Goal: Task Accomplishment & Management: Manage account settings

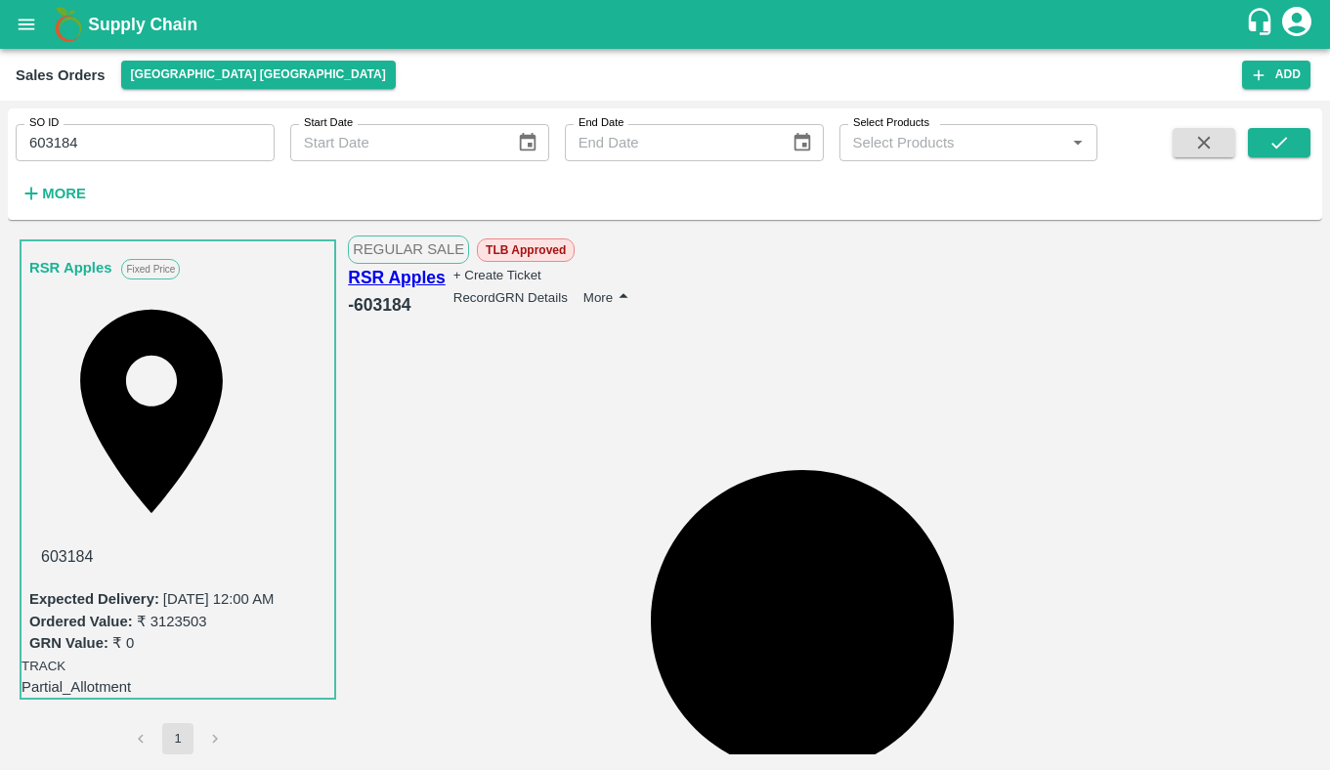
click at [635, 295] on button "More" at bounding box center [610, 297] width 52 height 24
click at [1230, 332] on div "View Logs" at bounding box center [1251, 318] width 89 height 28
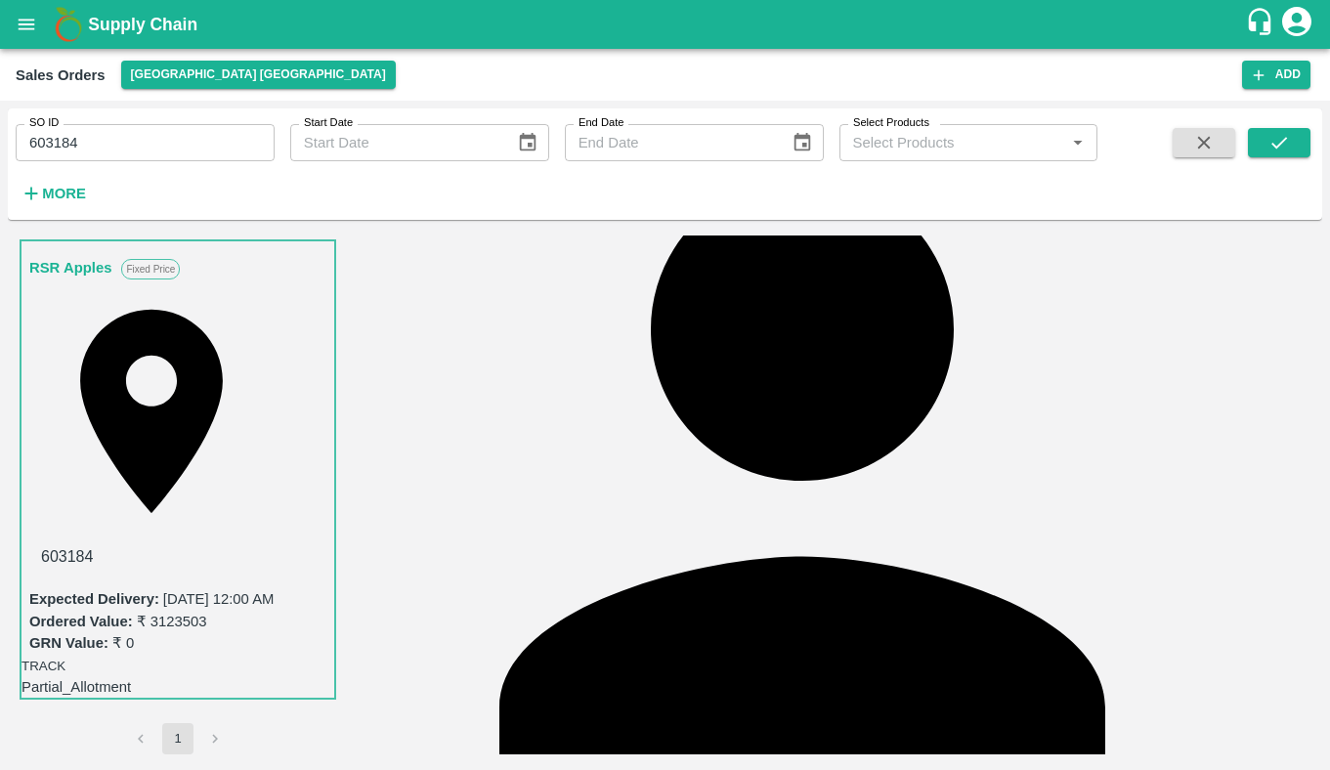
scroll to position [314, 0]
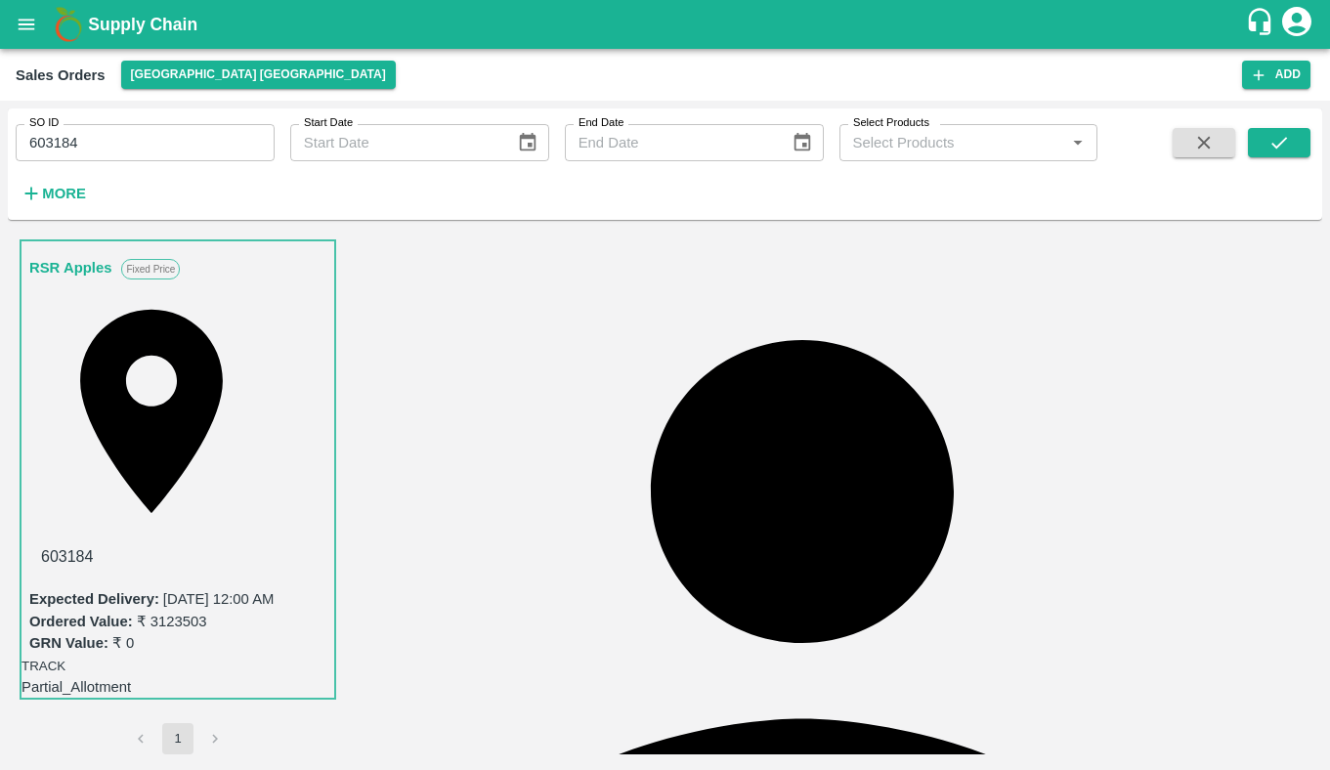
scroll to position [137, 0]
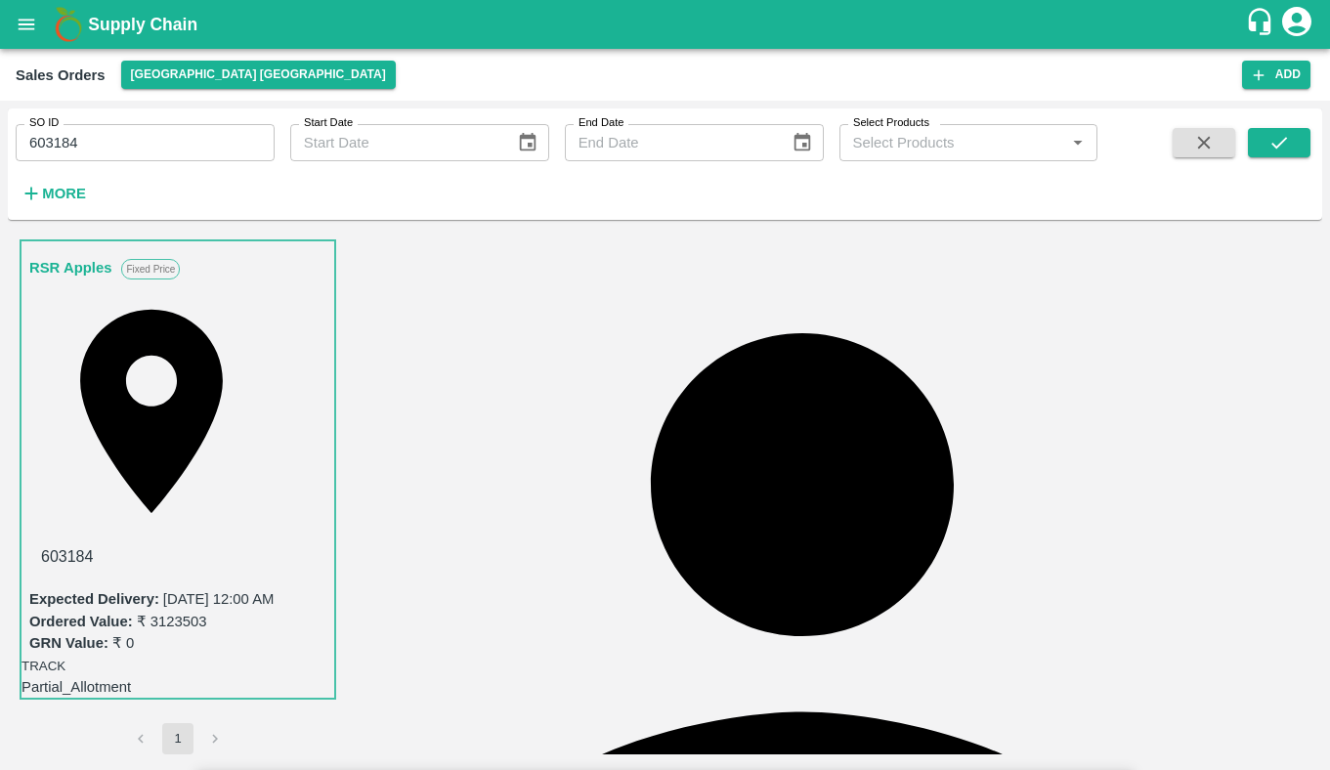
type input "924"
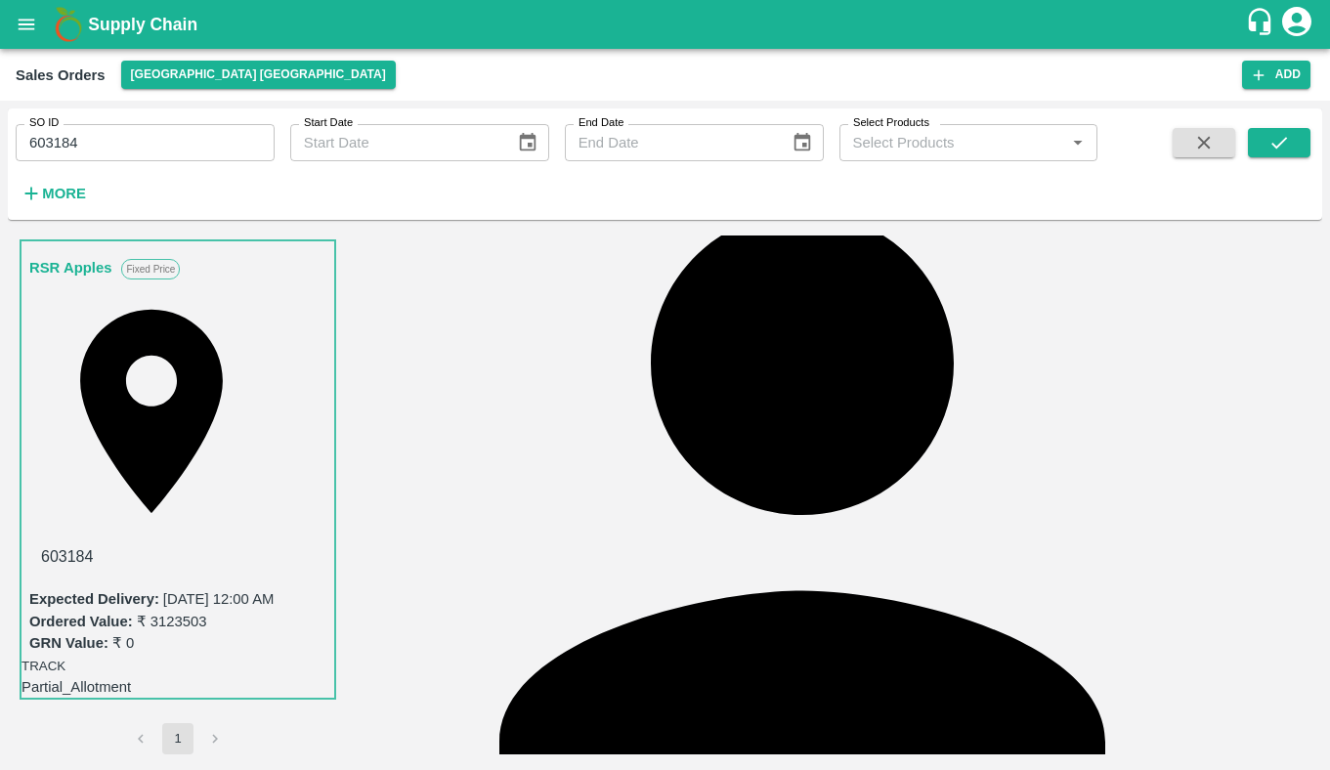
scroll to position [260, 0]
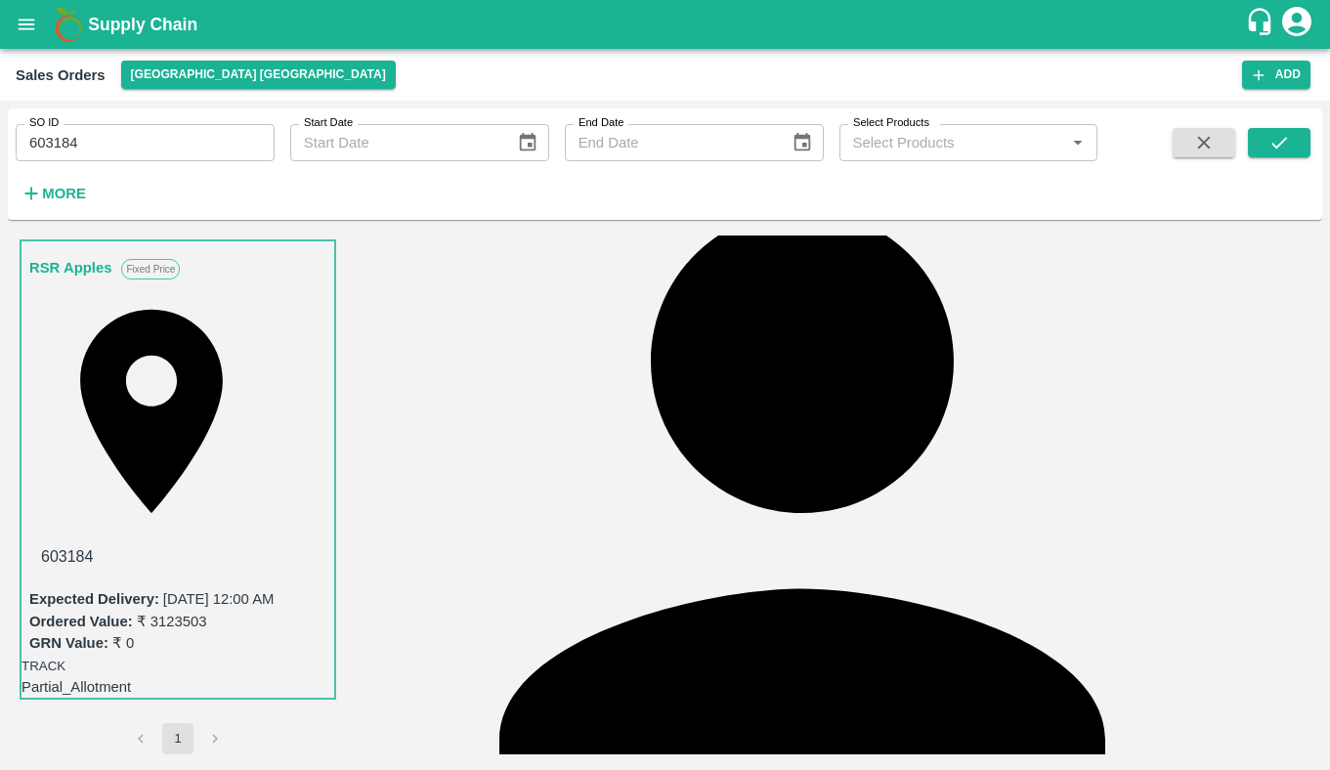
drag, startPoint x: 764, startPoint y: 396, endPoint x: 886, endPoint y: 559, distance: 203.3
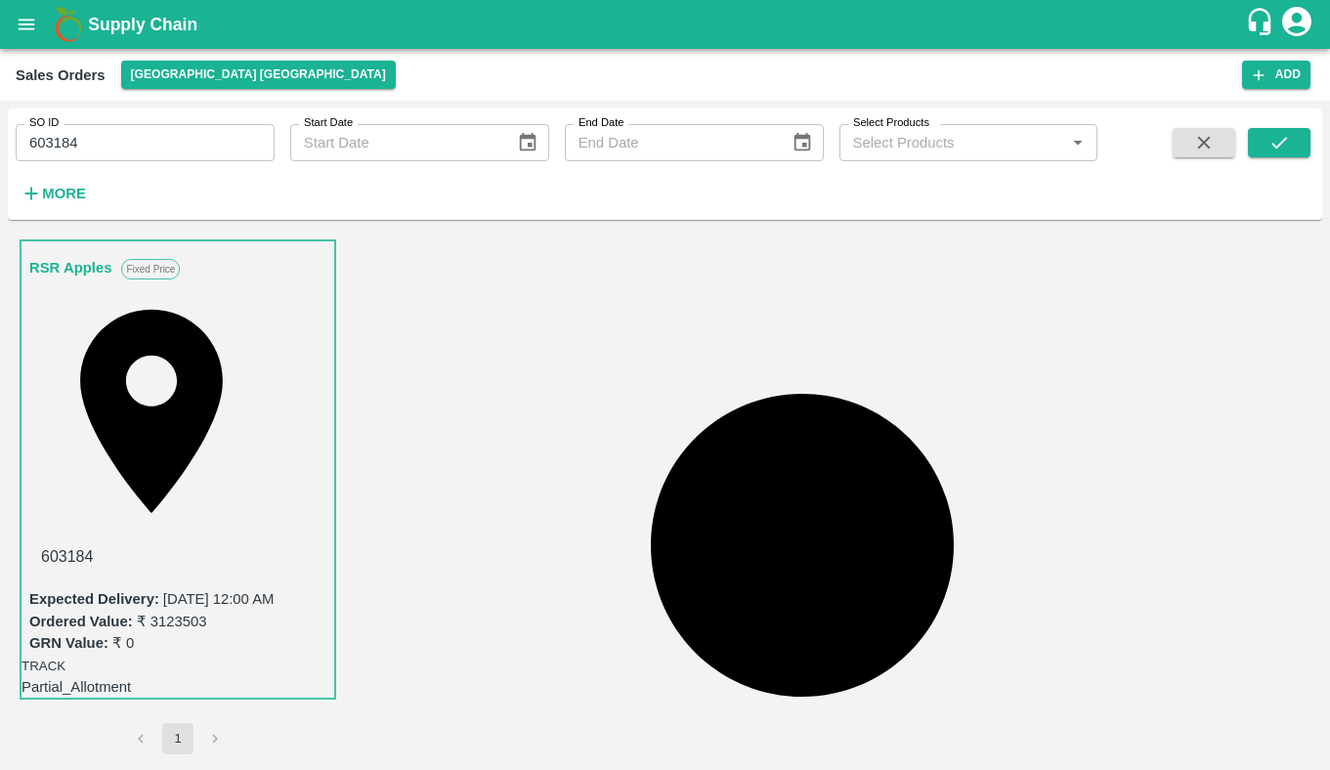
scroll to position [0, 0]
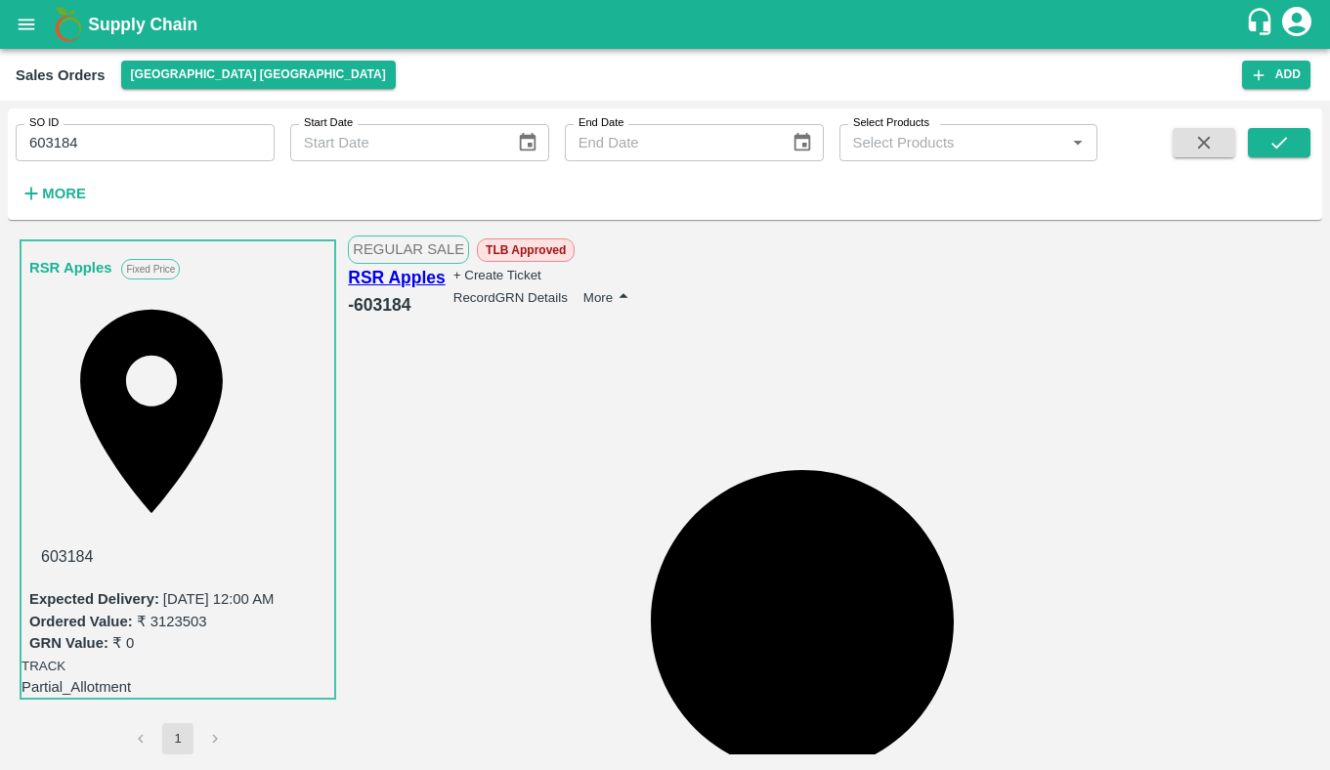
click at [635, 285] on button "More" at bounding box center [610, 297] width 52 height 24
click at [1207, 326] on span "Edit" at bounding box center [1194, 318] width 25 height 16
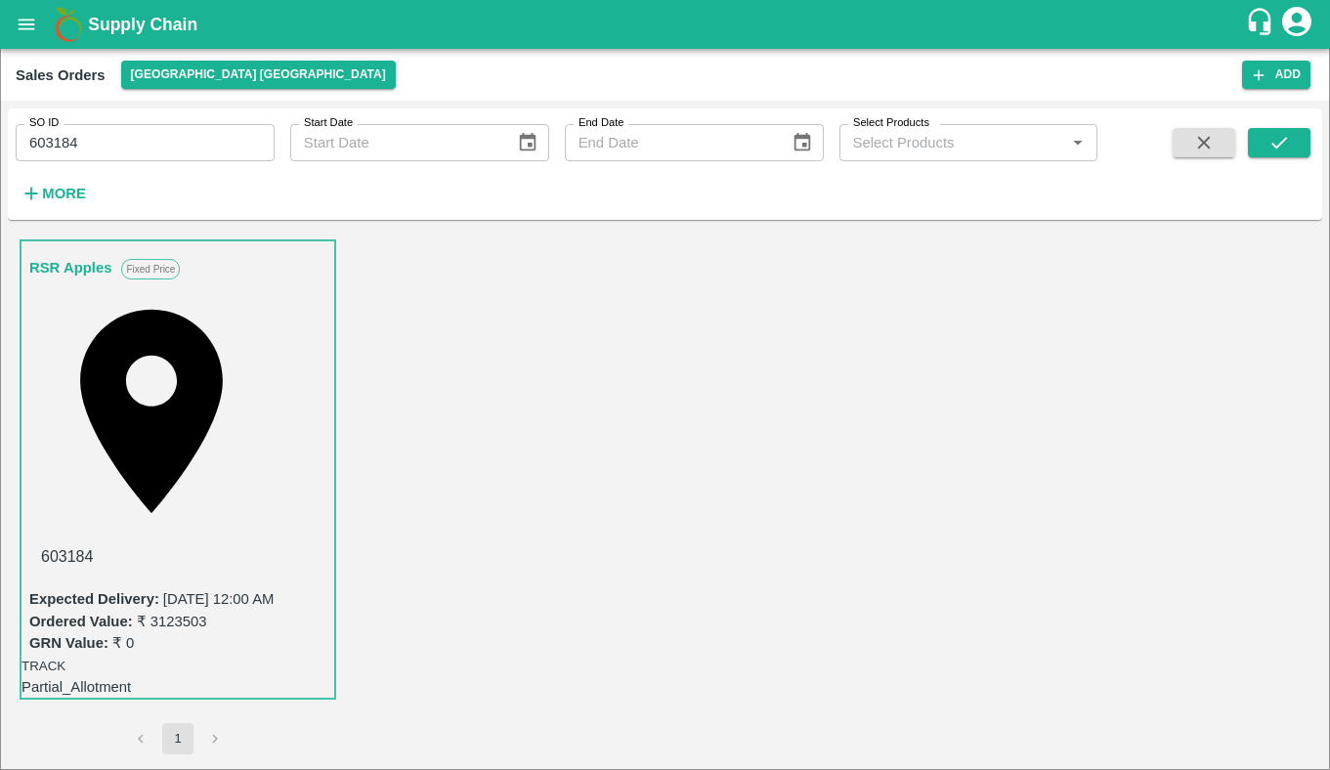
type input "NA"
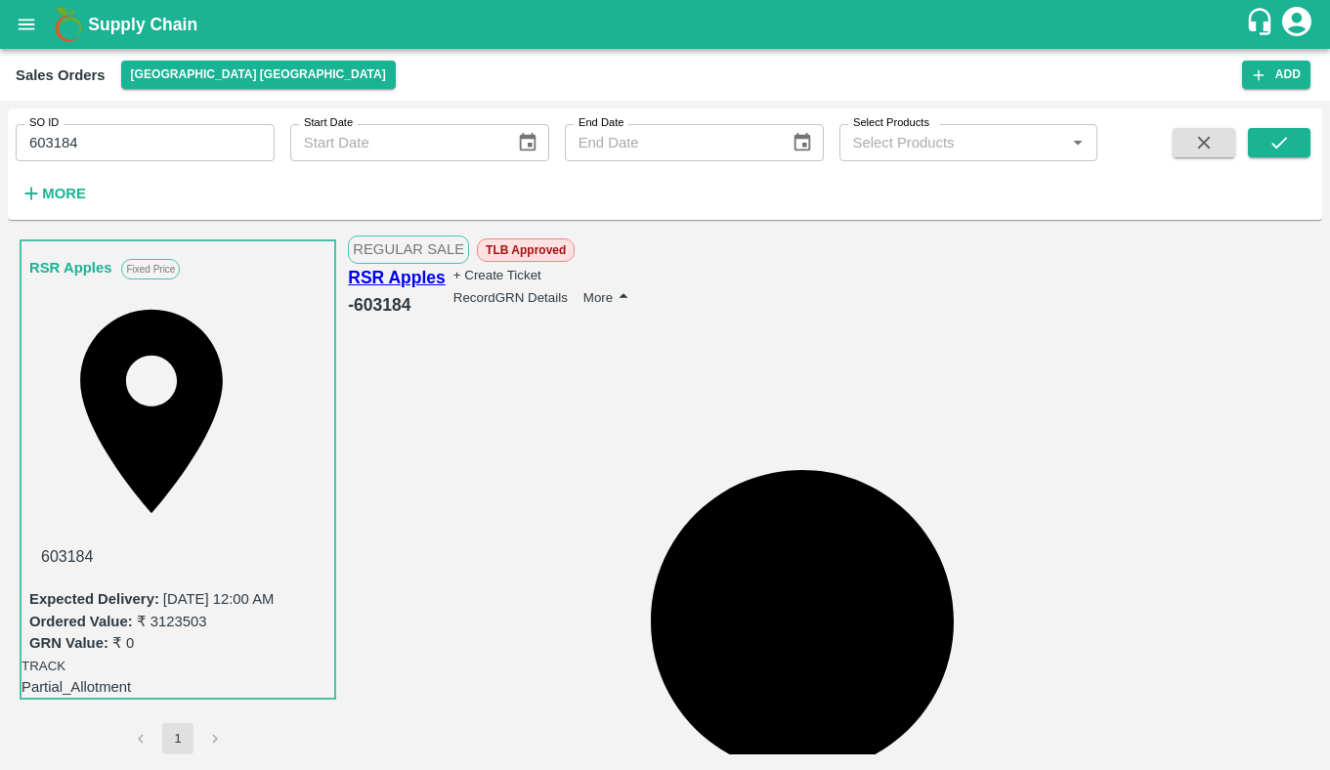
click at [635, 289] on button "More" at bounding box center [610, 297] width 52 height 24
click at [1238, 326] on span "View Logs" at bounding box center [1262, 318] width 66 height 16
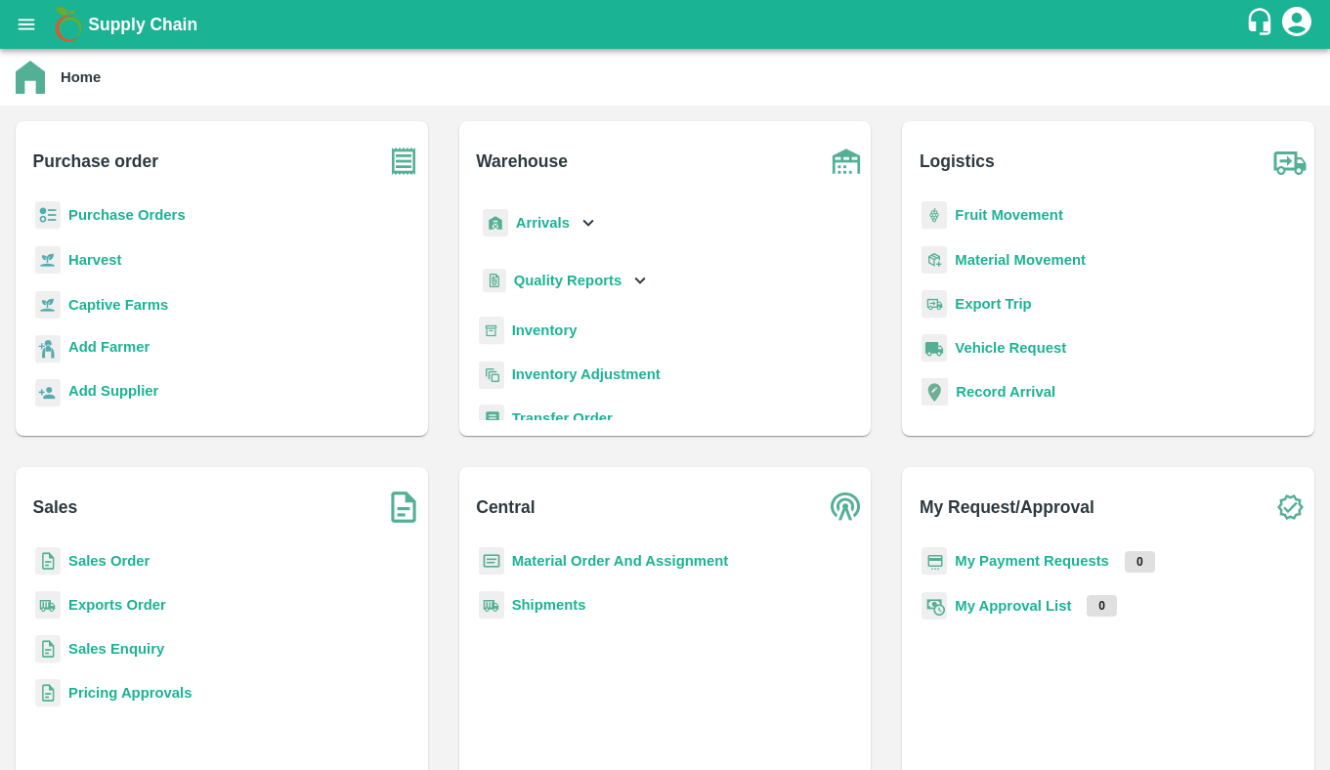
click at [120, 564] on b "Sales Order" at bounding box center [108, 561] width 81 height 16
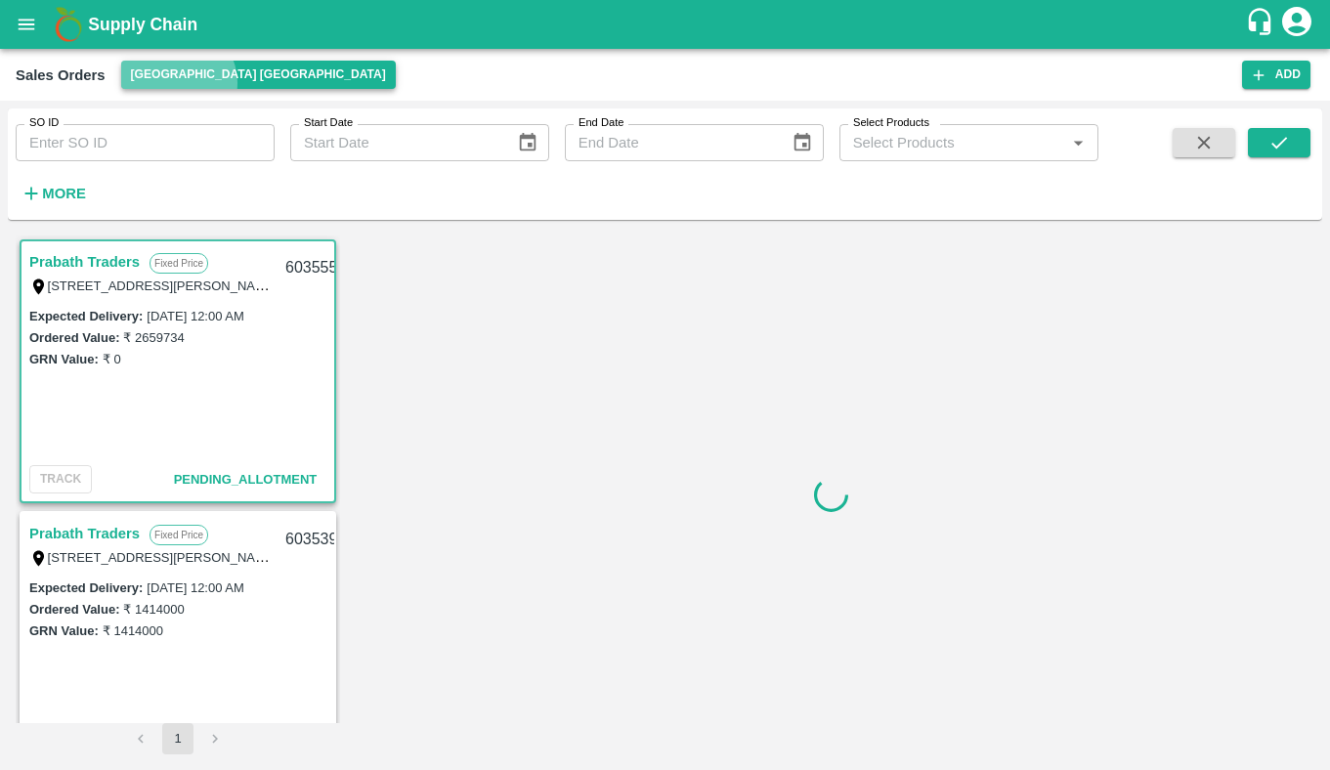
click at [177, 83] on button "Chennai DC" at bounding box center [258, 75] width 275 height 28
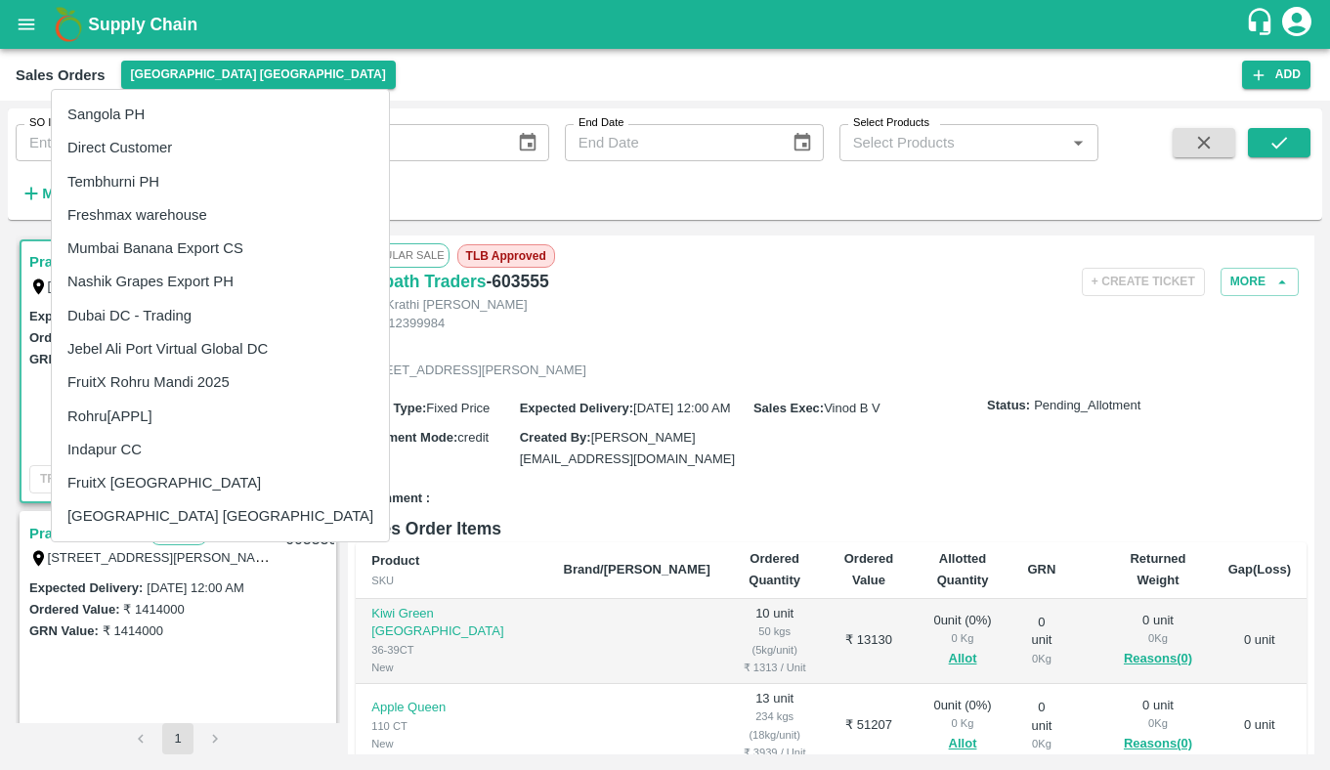
click at [207, 320] on li "Dubai DC - Trading" at bounding box center [220, 315] width 337 height 33
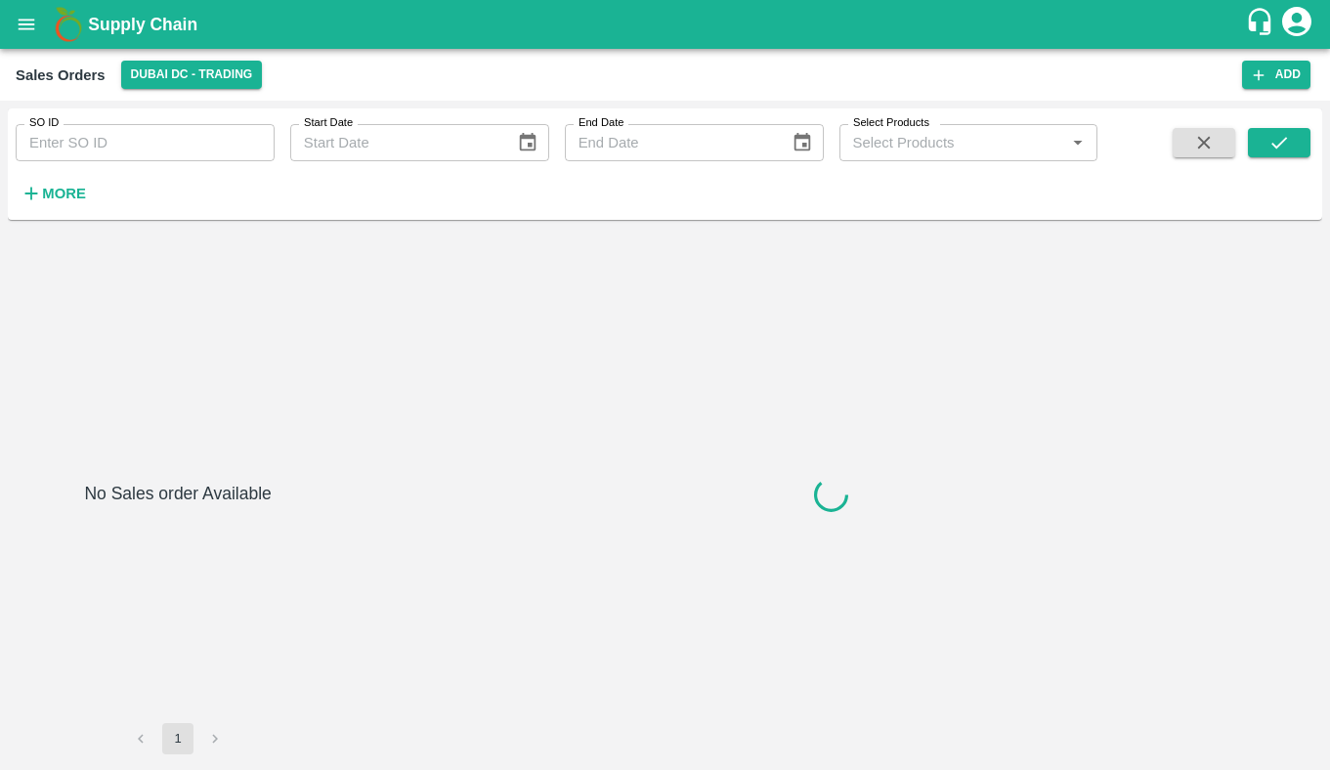
type input "603184"
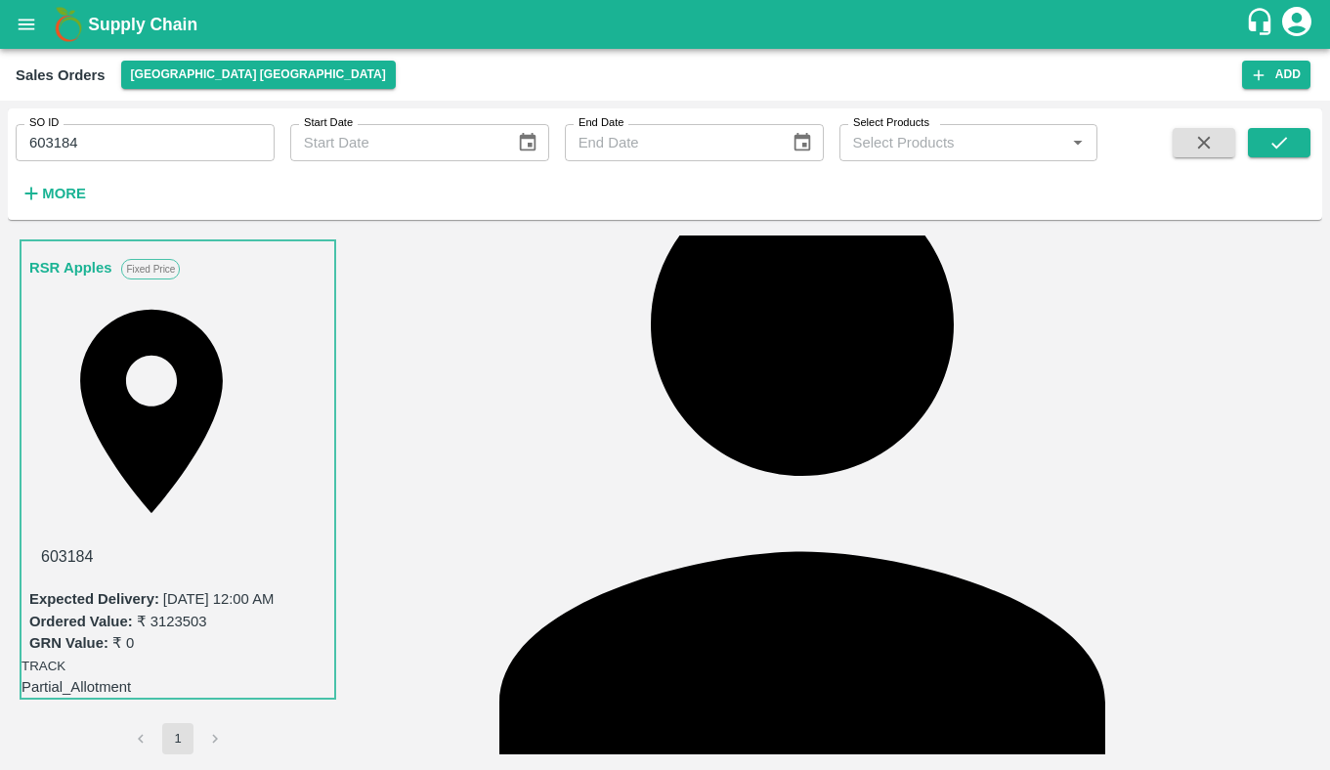
scroll to position [303, 0]
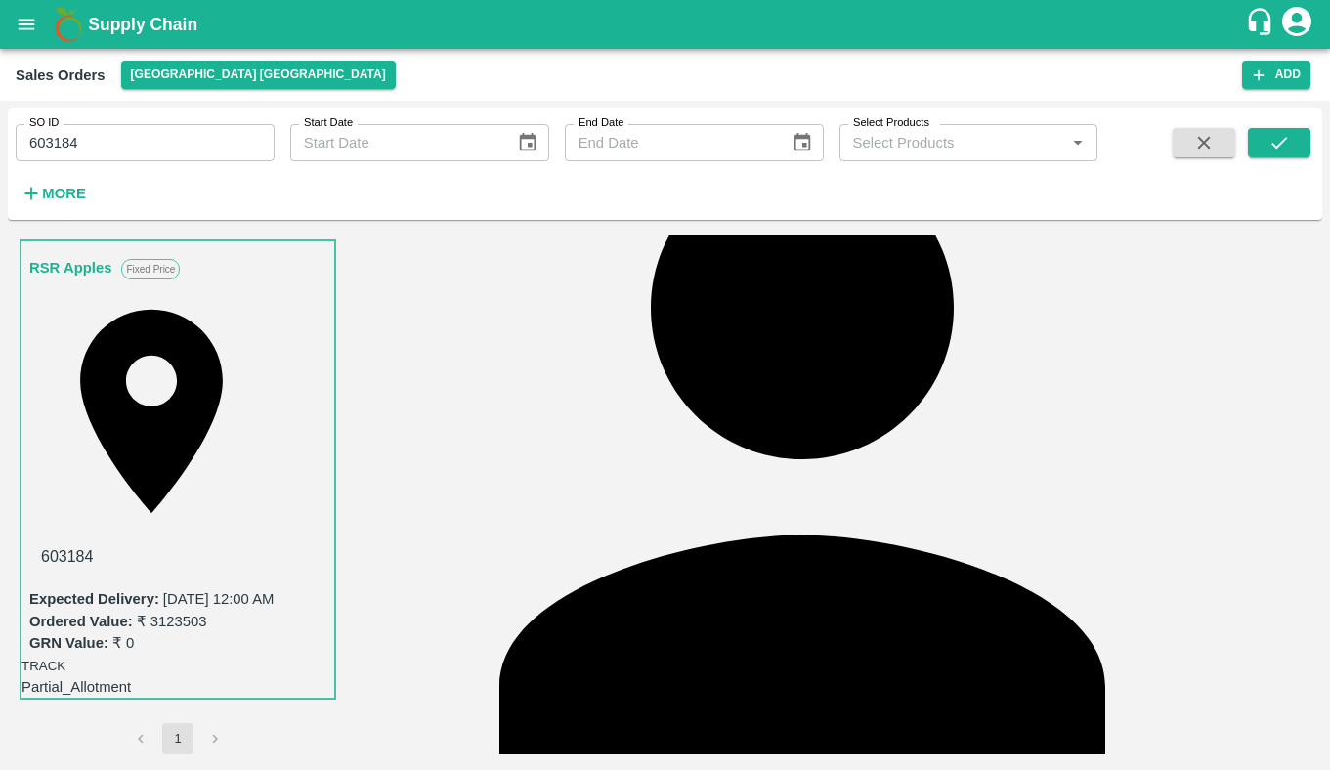
scroll to position [0, 0]
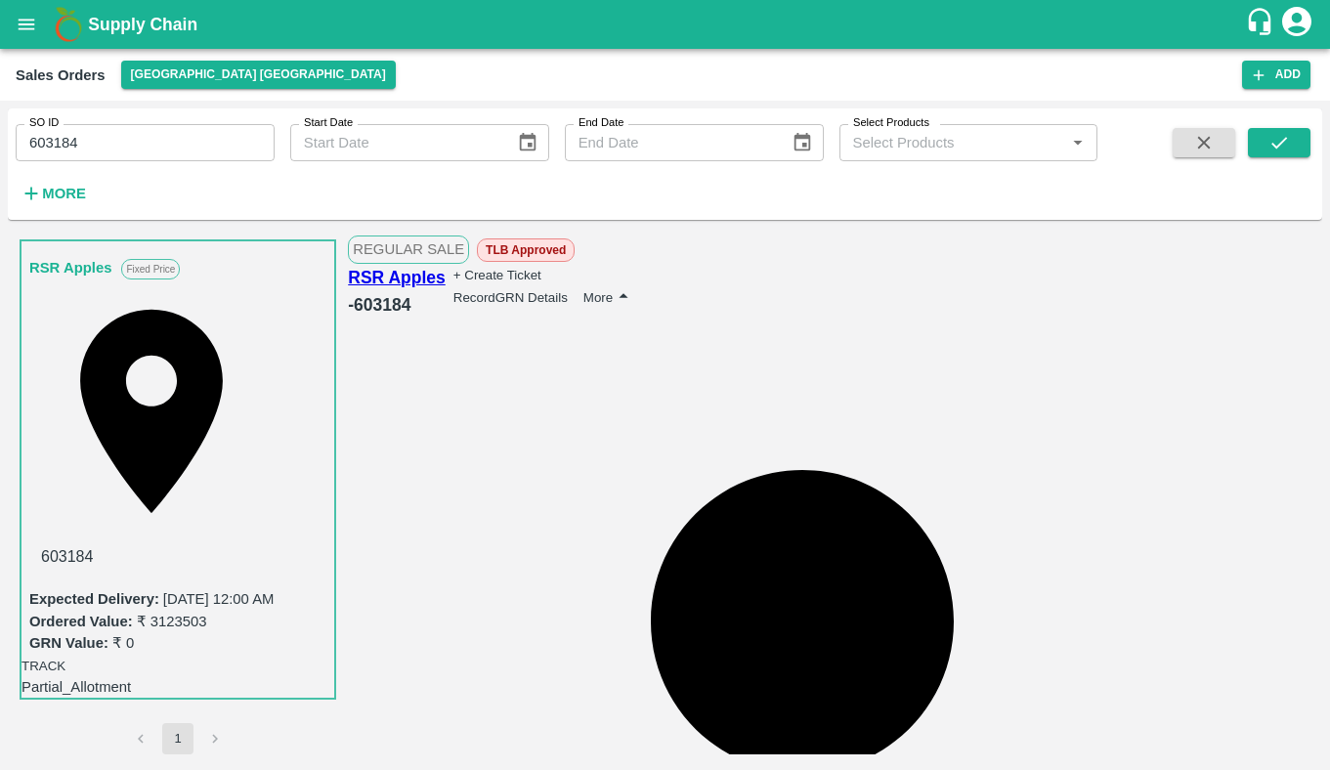
click at [635, 285] on button "More" at bounding box center [610, 297] width 52 height 24
click at [1212, 332] on div "View Logs" at bounding box center [1251, 318] width 89 height 28
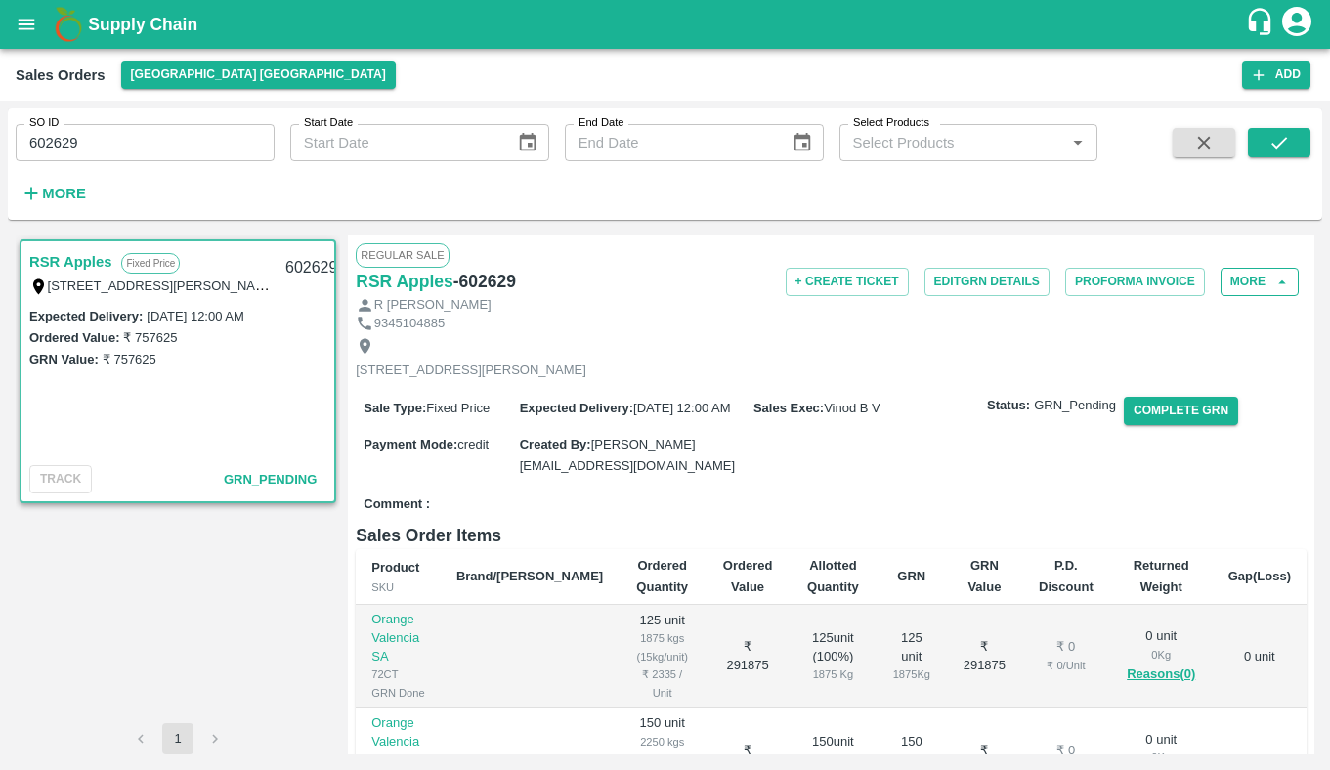
click at [1258, 280] on button "More" at bounding box center [1260, 282] width 78 height 28
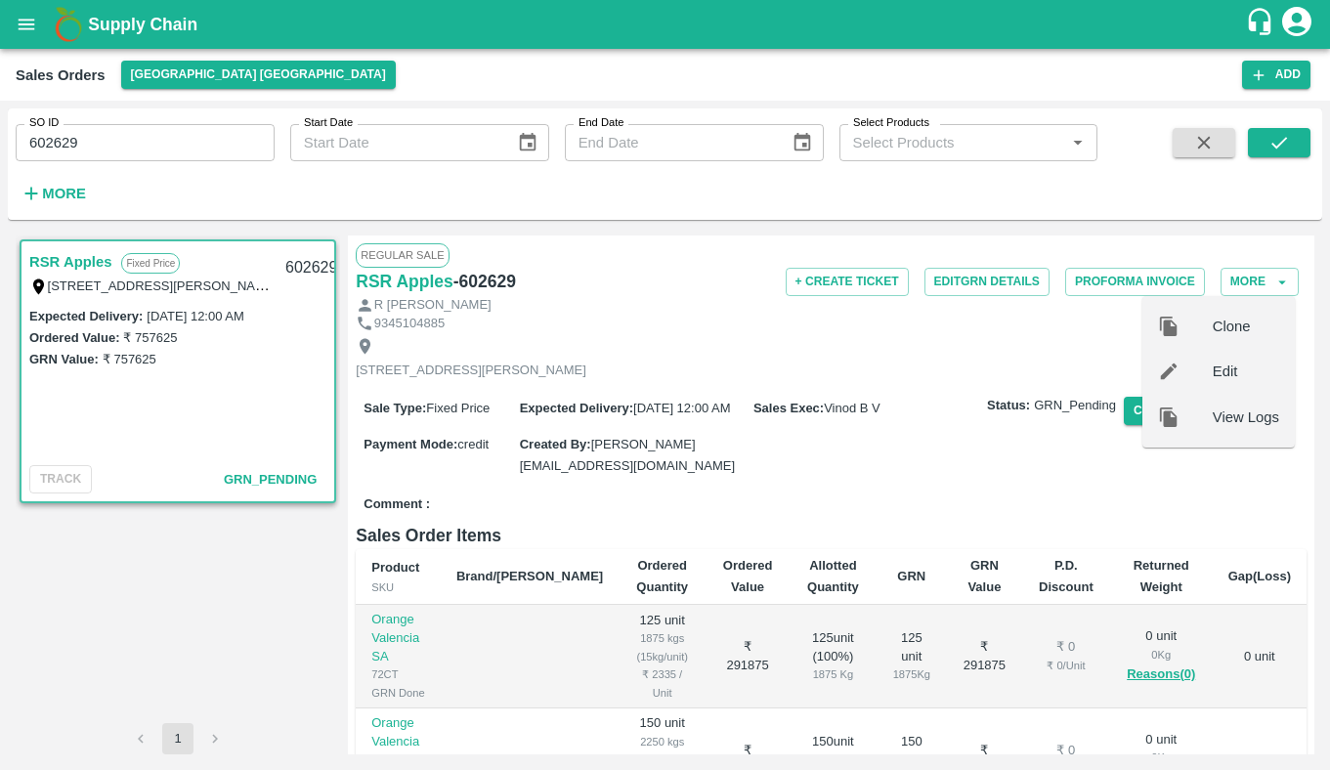
click at [1235, 425] on span "View Logs" at bounding box center [1246, 418] width 66 height 22
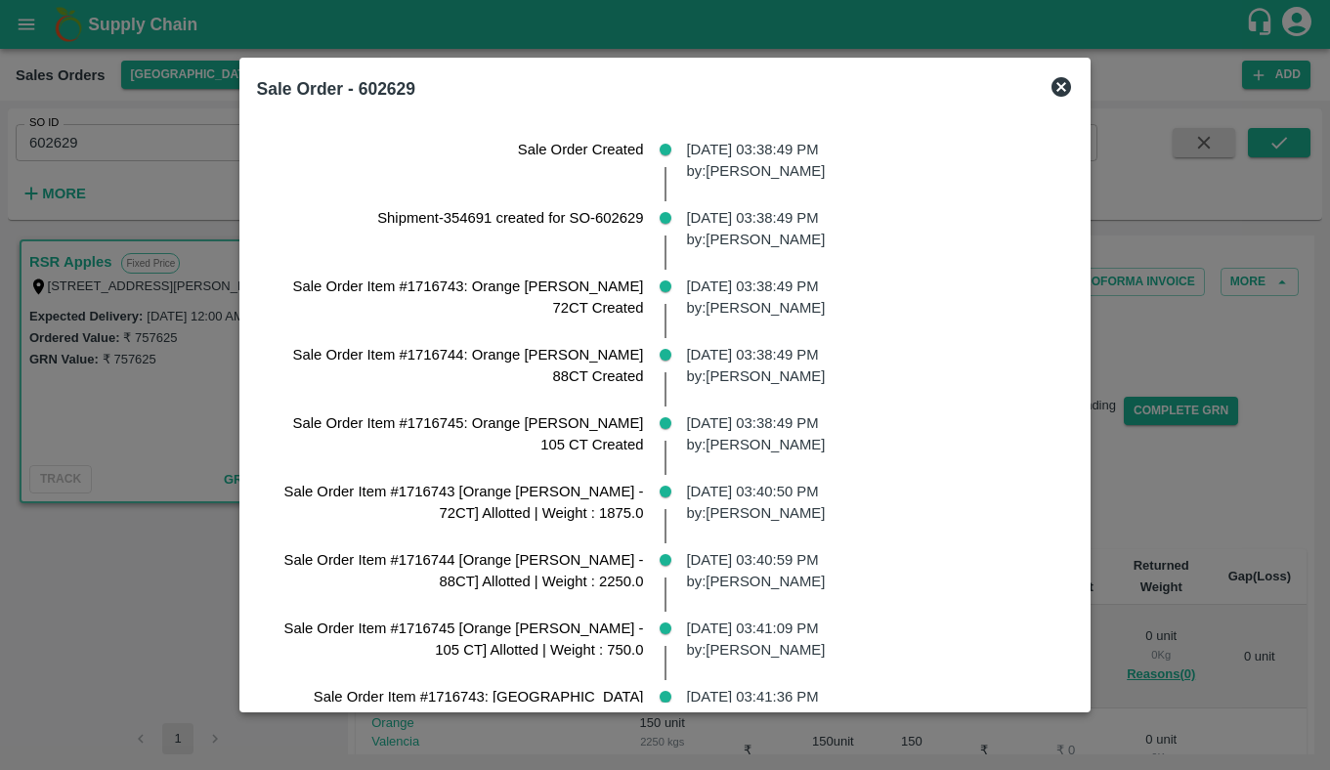
scroll to position [341, 0]
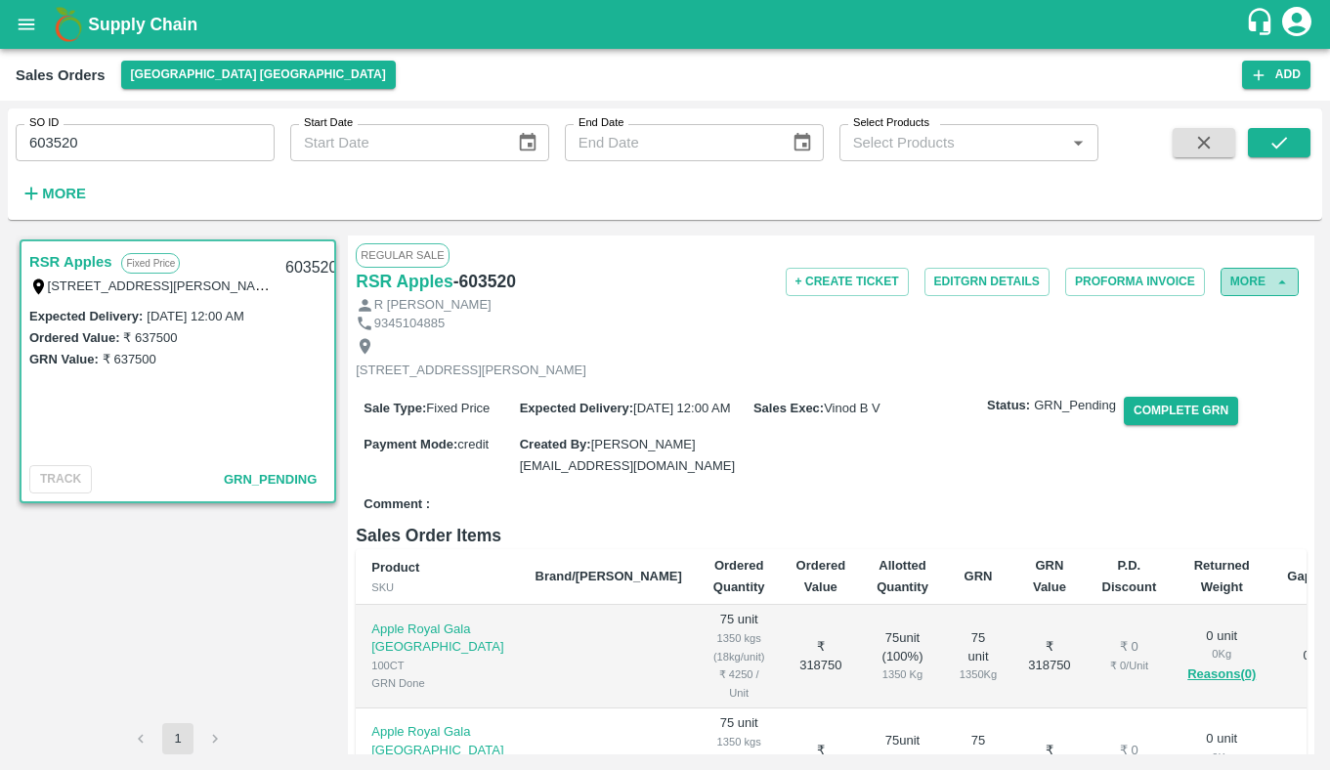
click at [1241, 288] on button "More" at bounding box center [1260, 282] width 78 height 28
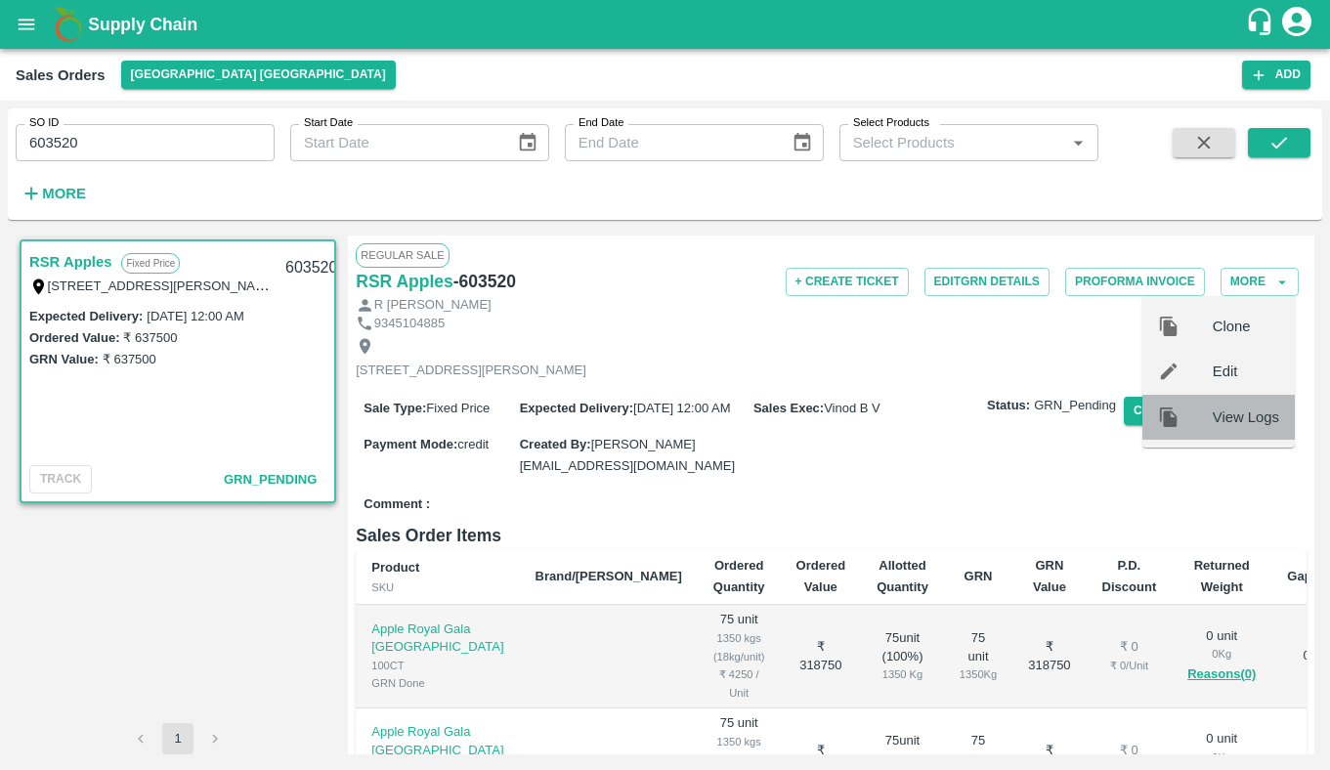
click at [1234, 424] on span "View Logs" at bounding box center [1246, 418] width 66 height 22
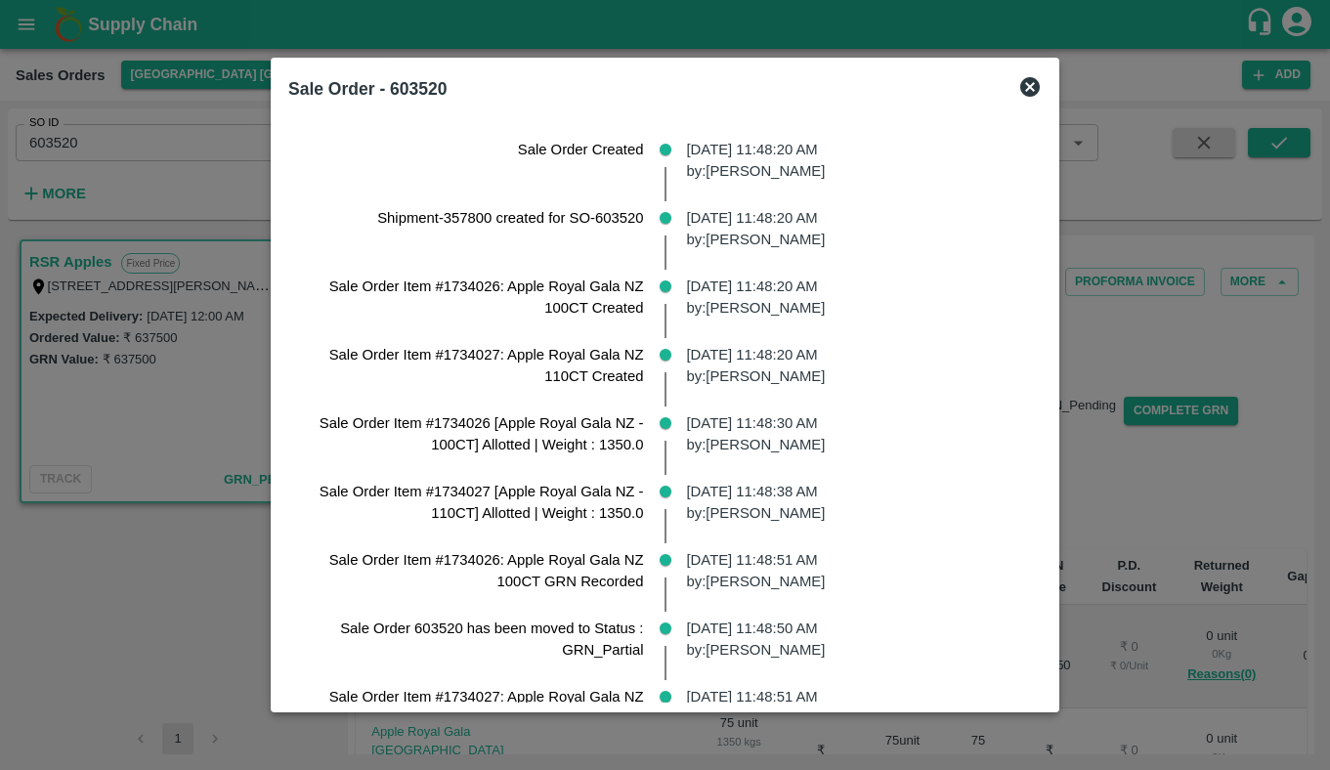
click at [1040, 95] on icon at bounding box center [1031, 87] width 20 height 20
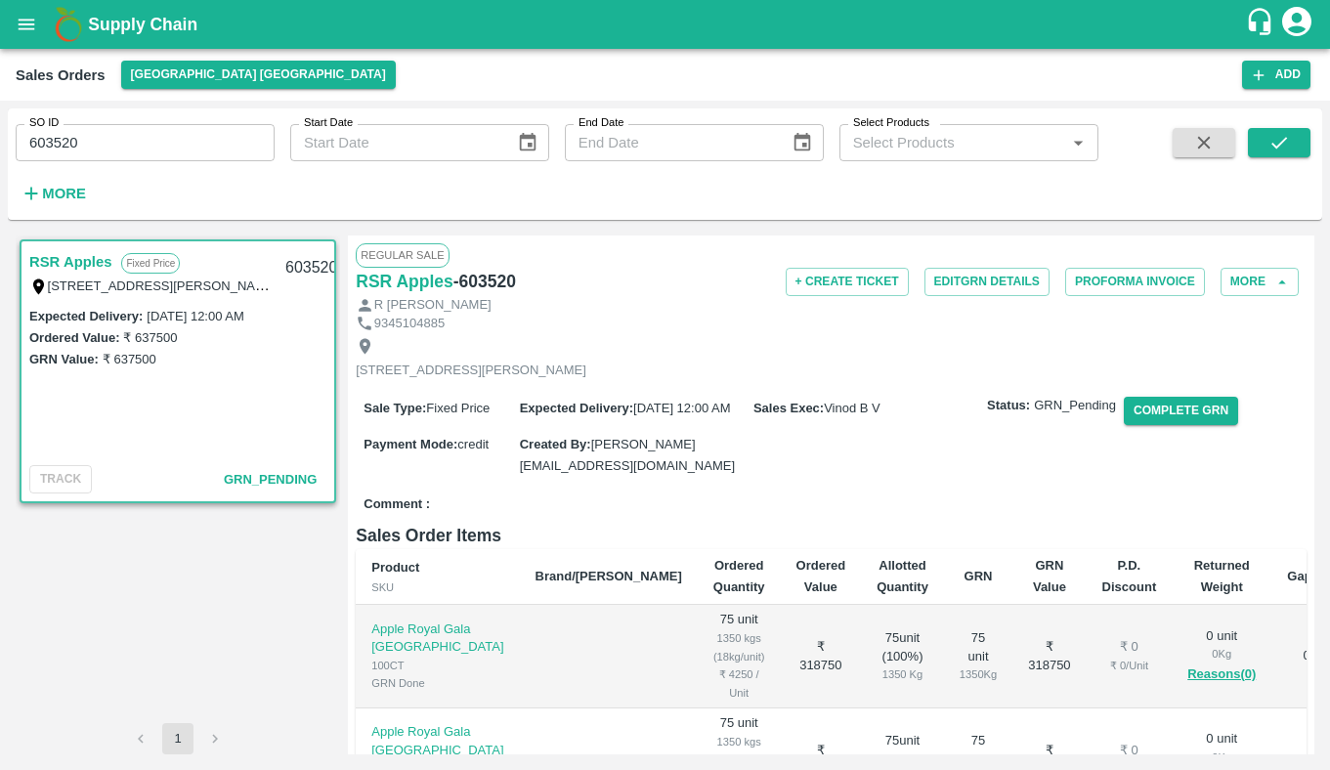
scroll to position [314, 0]
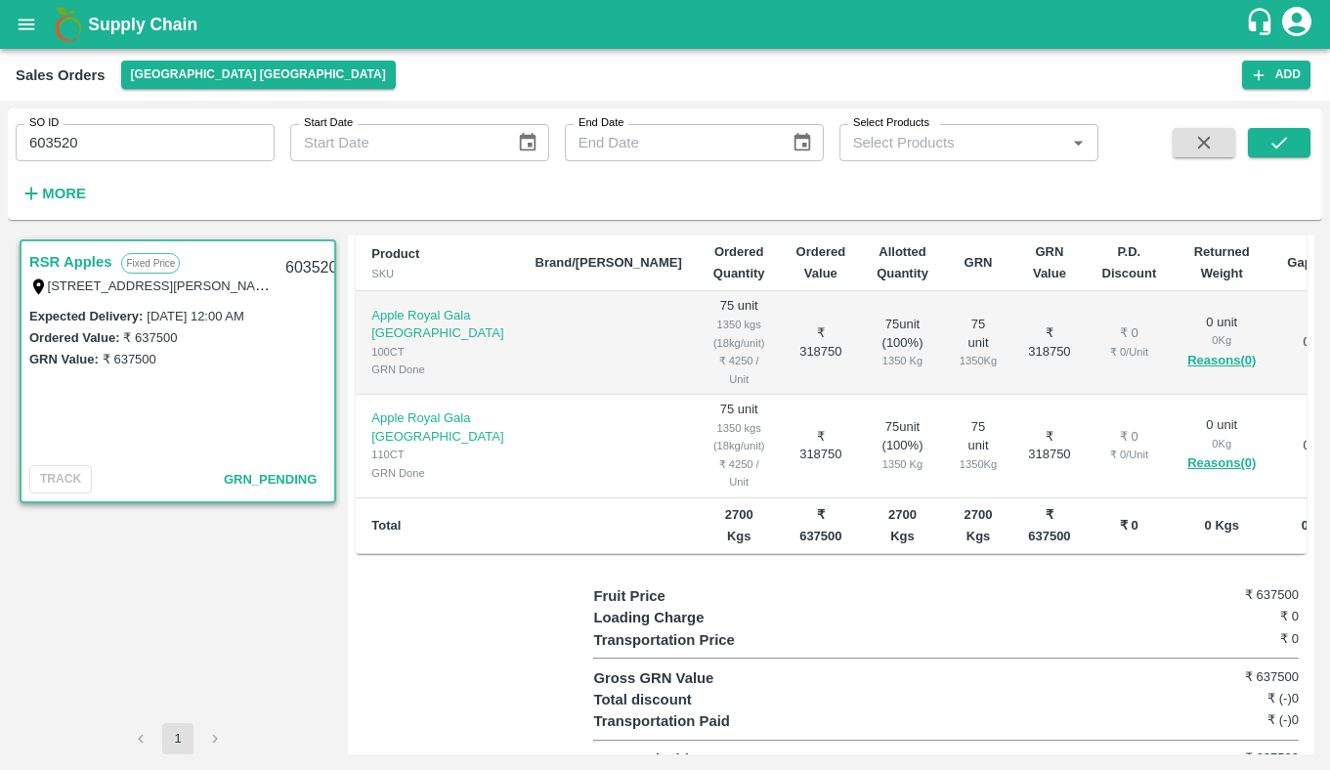
click at [1268, 749] on h6 "₹ 637500" at bounding box center [1240, 759] width 117 height 20
click at [1266, 749] on h6 "₹ 637500" at bounding box center [1240, 759] width 117 height 20
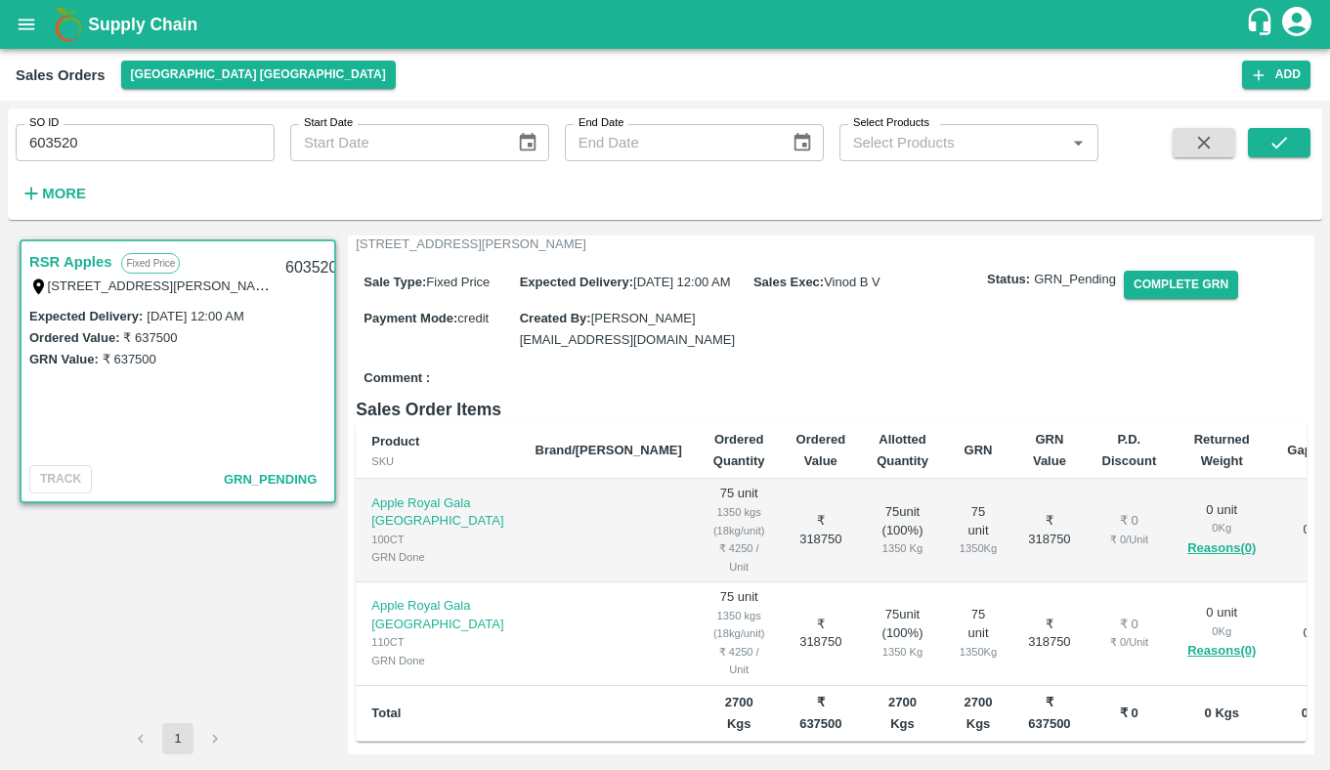
scroll to position [0, 0]
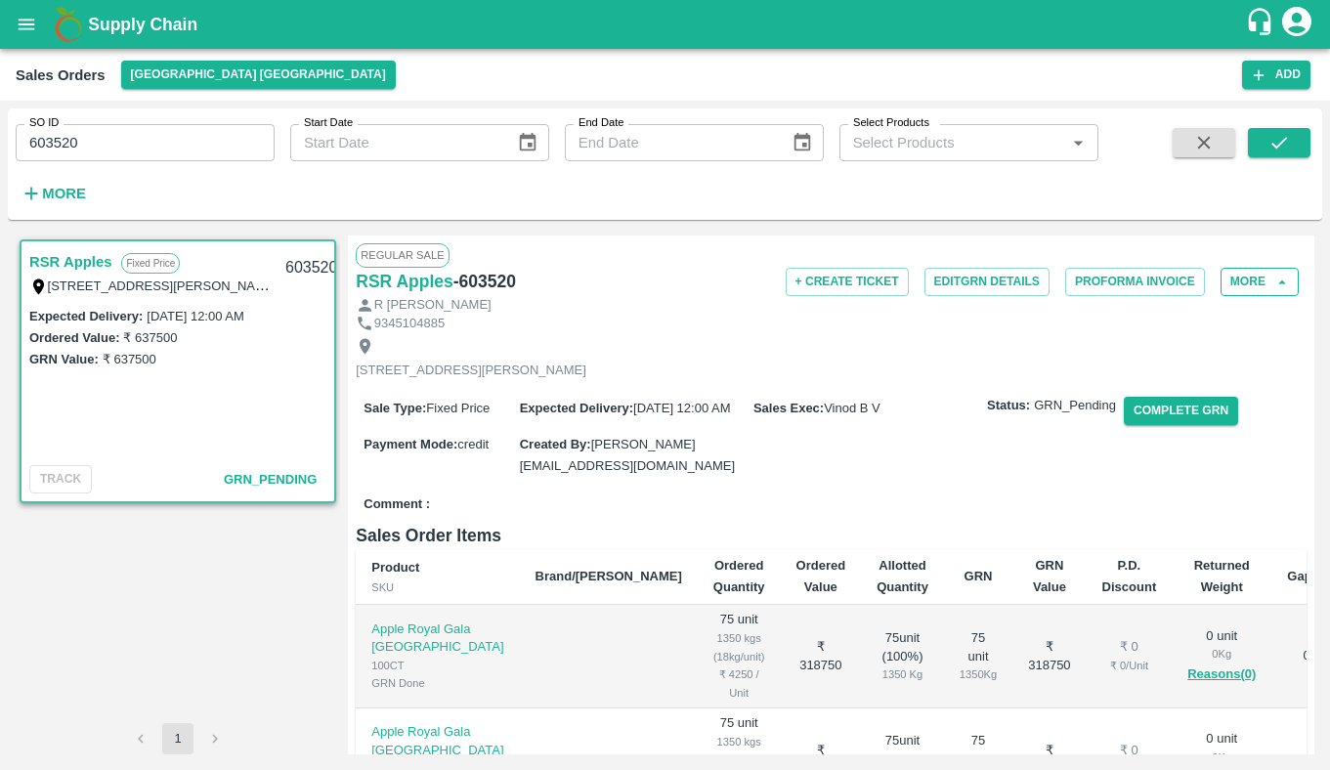
click at [1274, 283] on icon "button" at bounding box center [1283, 283] width 18 height 18
click at [1255, 285] on button "More" at bounding box center [1260, 282] width 78 height 28
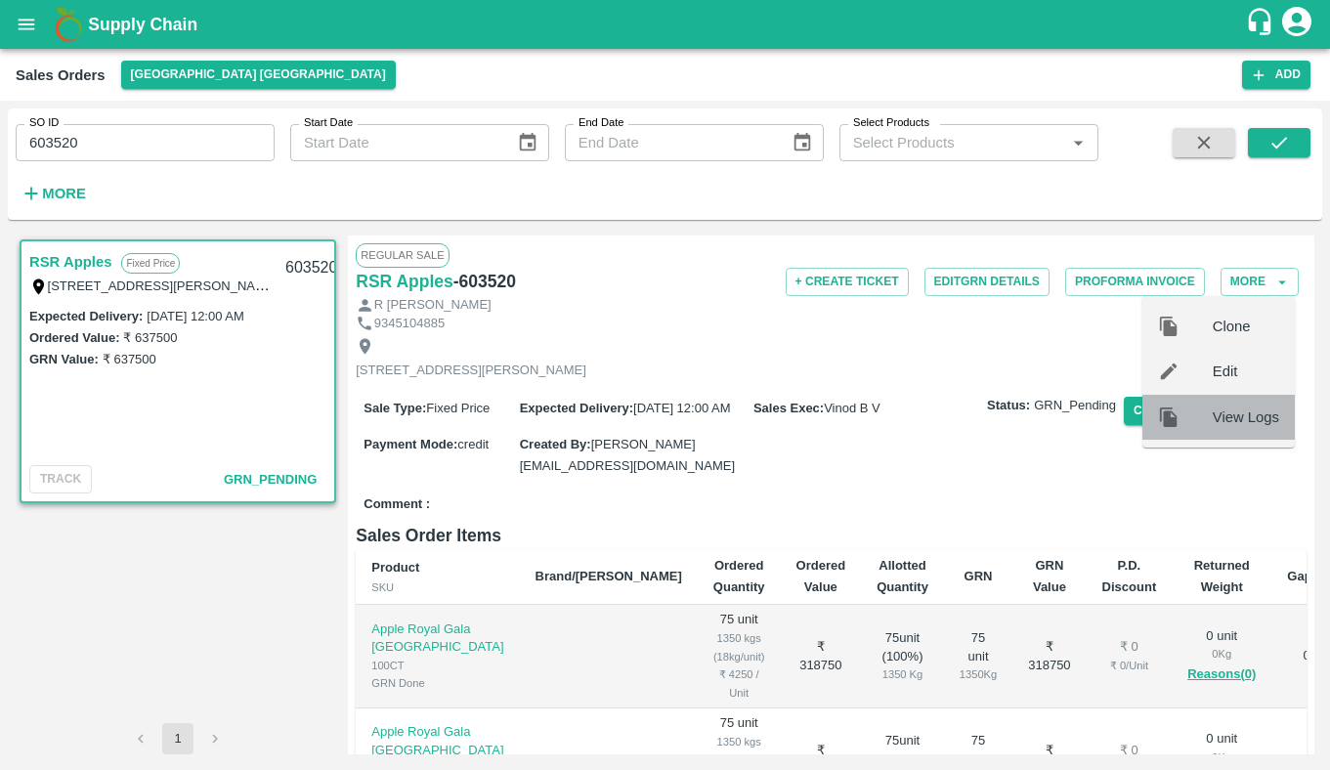
click at [1254, 425] on span "View Logs" at bounding box center [1246, 418] width 66 height 22
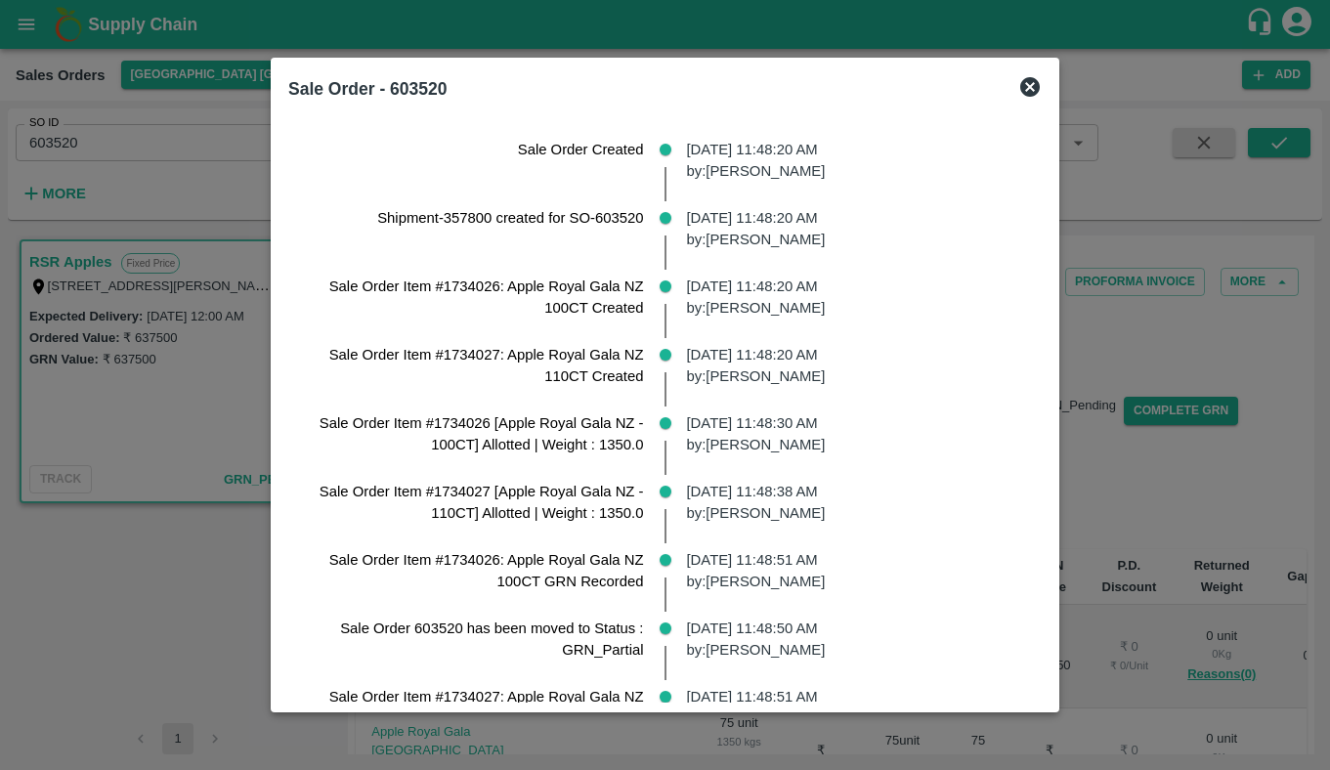
click at [1040, 90] on icon at bounding box center [1031, 87] width 20 height 20
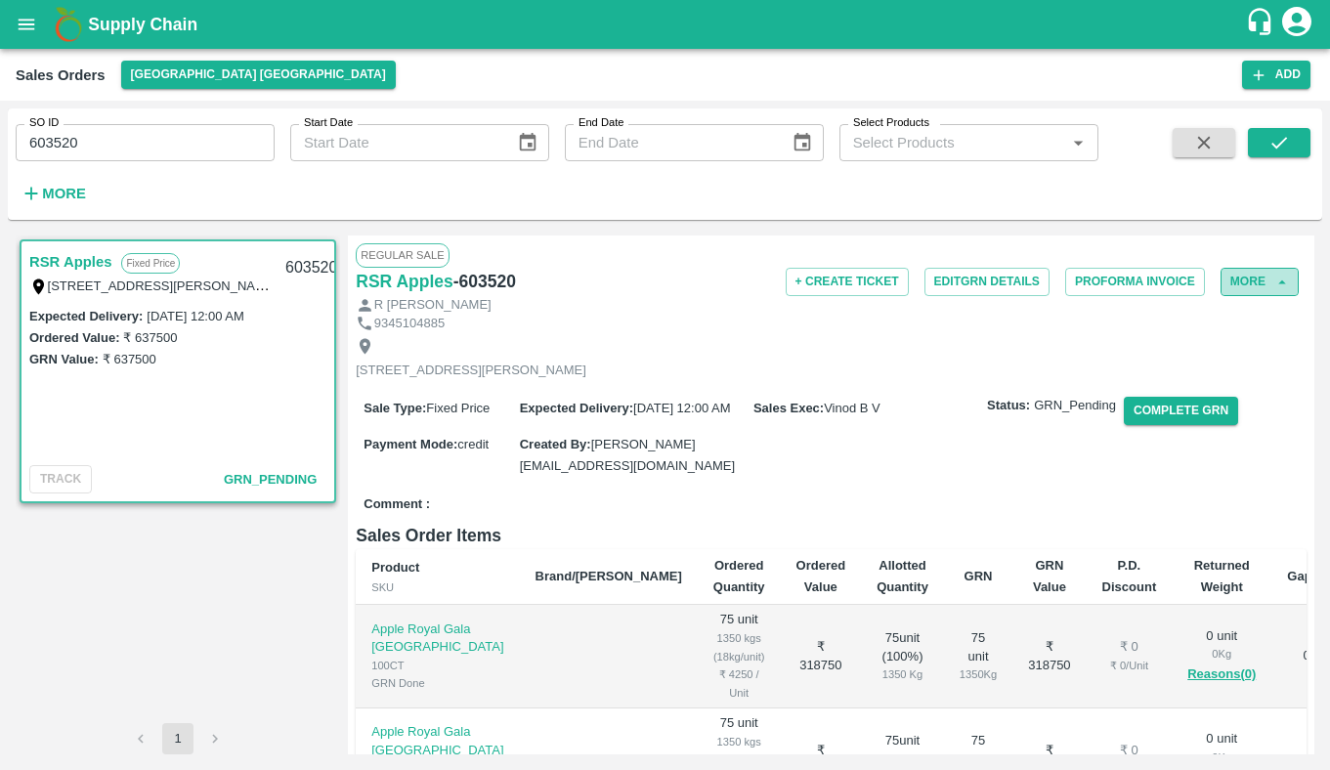
click at [1250, 292] on button "More" at bounding box center [1260, 282] width 78 height 28
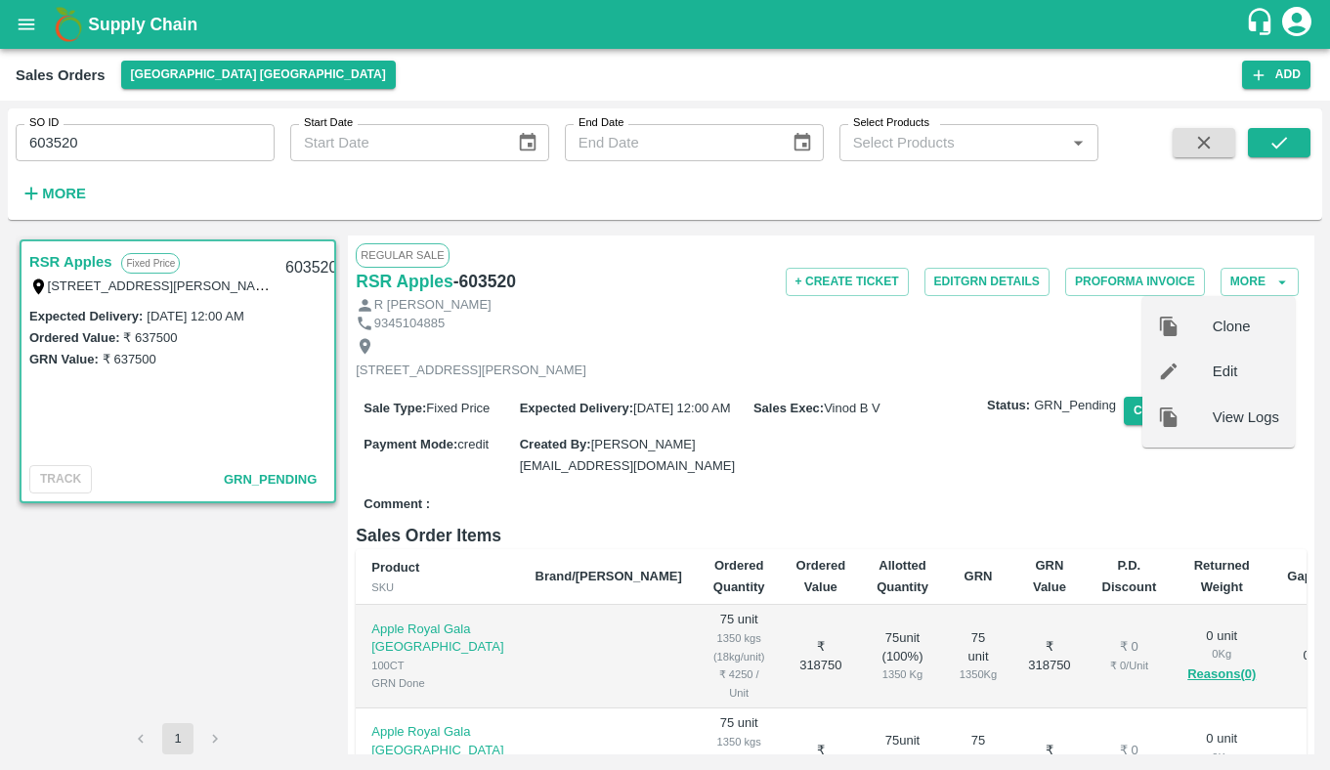
click at [1247, 428] on div "View Logs" at bounding box center [1219, 417] width 153 height 45
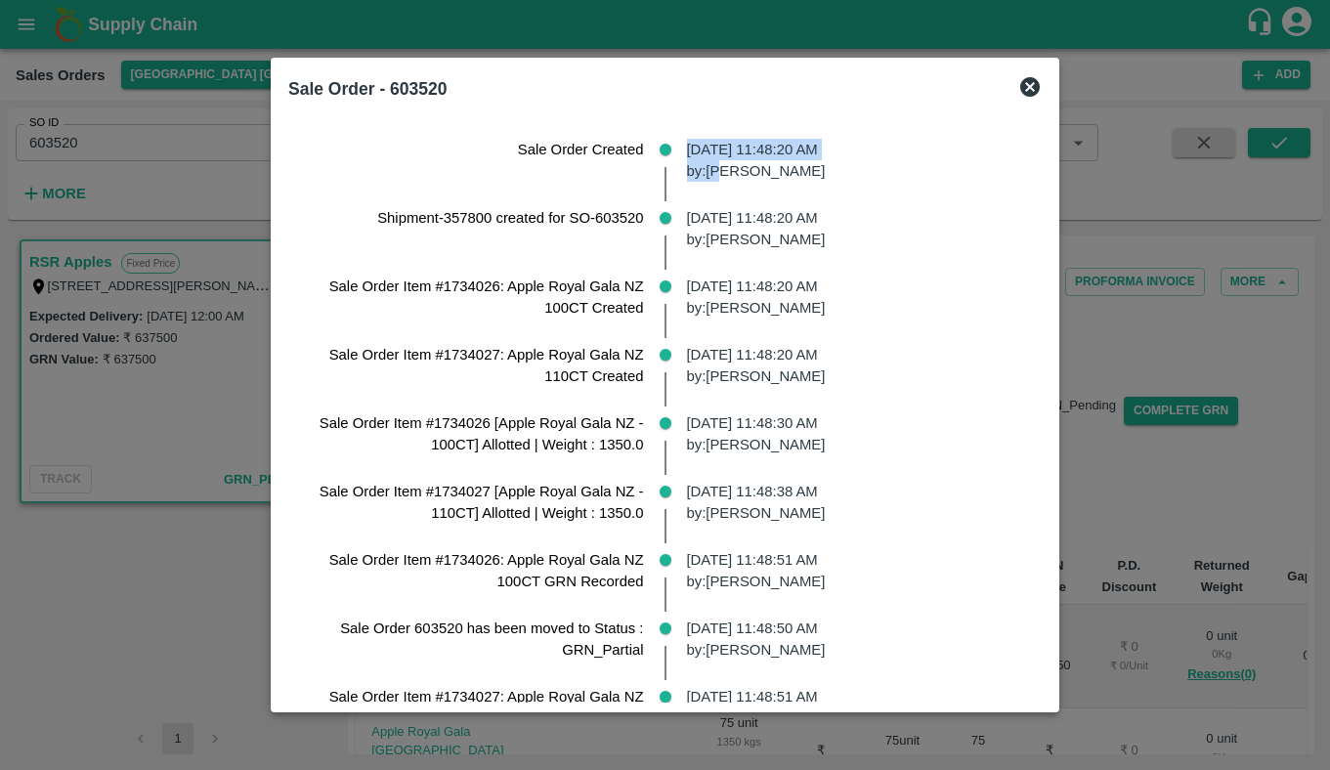
drag, startPoint x: 726, startPoint y: 164, endPoint x: 824, endPoint y: 125, distance: 105.3
click at [824, 125] on div "Sale Order Created 29 Aug 2025, 11:48:20 AM by: Hanshu Sharma Shipment-357800 c…" at bounding box center [665, 406] width 769 height 592
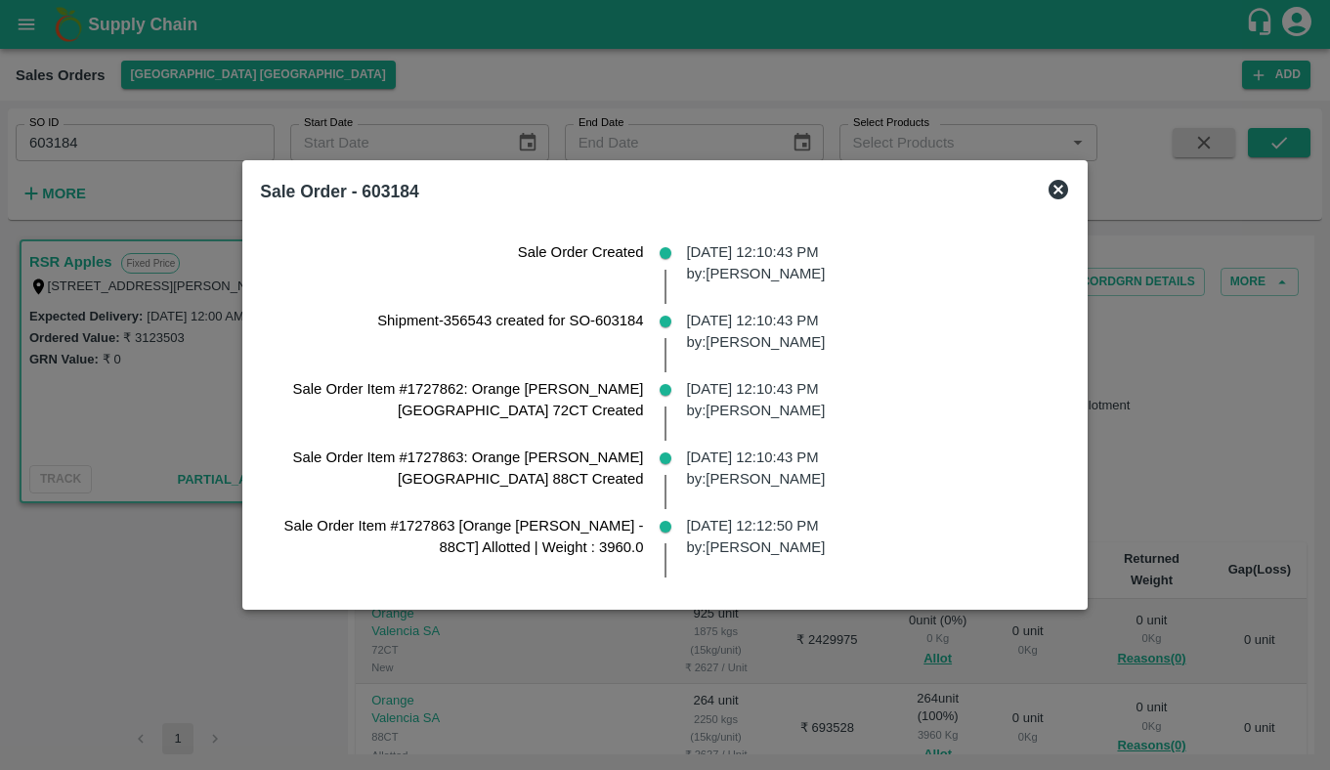
click at [1023, 190] on div "Sale Order - 603184" at bounding box center [664, 191] width 825 height 43
click at [1049, 196] on icon at bounding box center [1059, 190] width 20 height 20
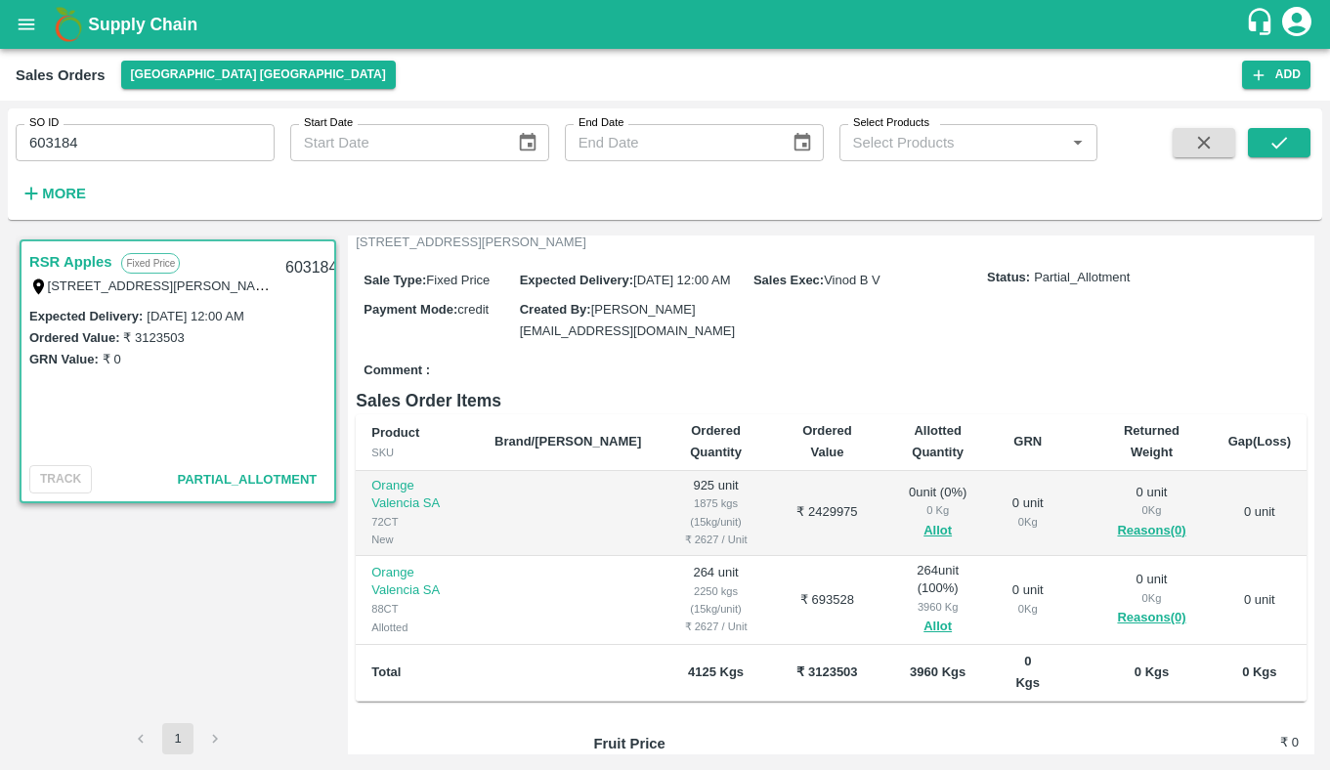
scroll to position [314, 0]
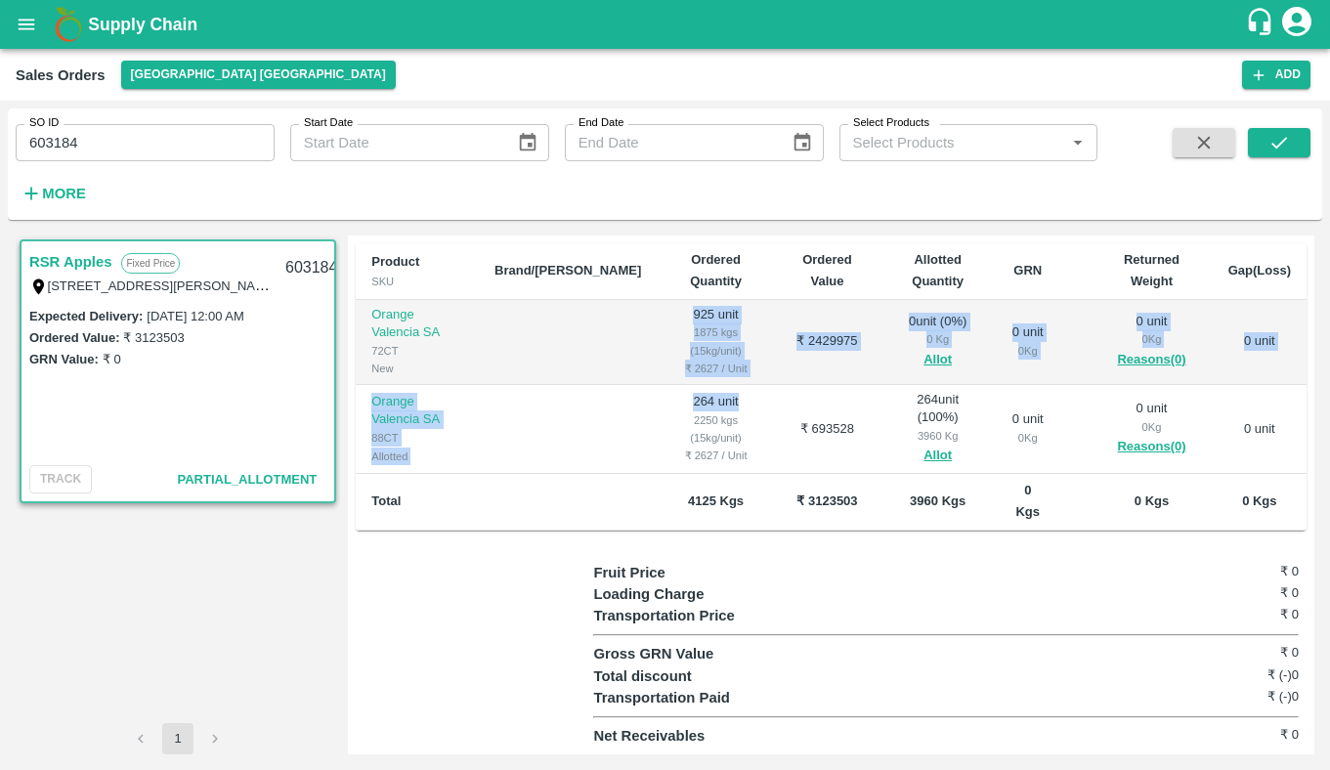
drag, startPoint x: 642, startPoint y: 321, endPoint x: 694, endPoint y: 287, distance: 61.6
click at [694, 287] on table "Product SKU Brand/Marka Ordered Quantity Ordered Value Allotted Quantity GRN Re…" at bounding box center [831, 386] width 951 height 287
